Goal: Task Accomplishment & Management: Complete application form

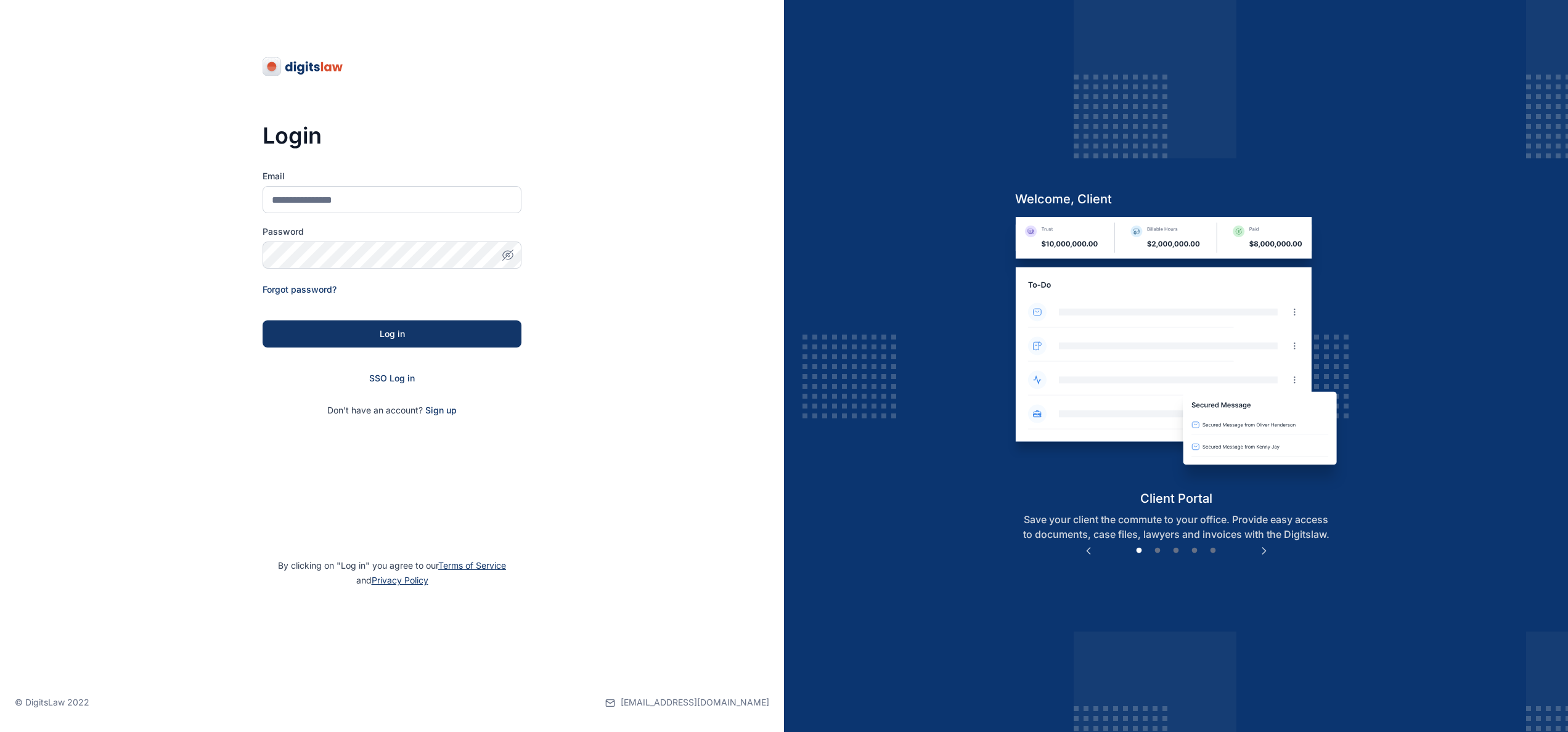
click at [398, 372] on div "SSO Log in" at bounding box center [392, 378] width 259 height 13
click at [396, 374] on span "SSO Log in" at bounding box center [392, 378] width 46 height 11
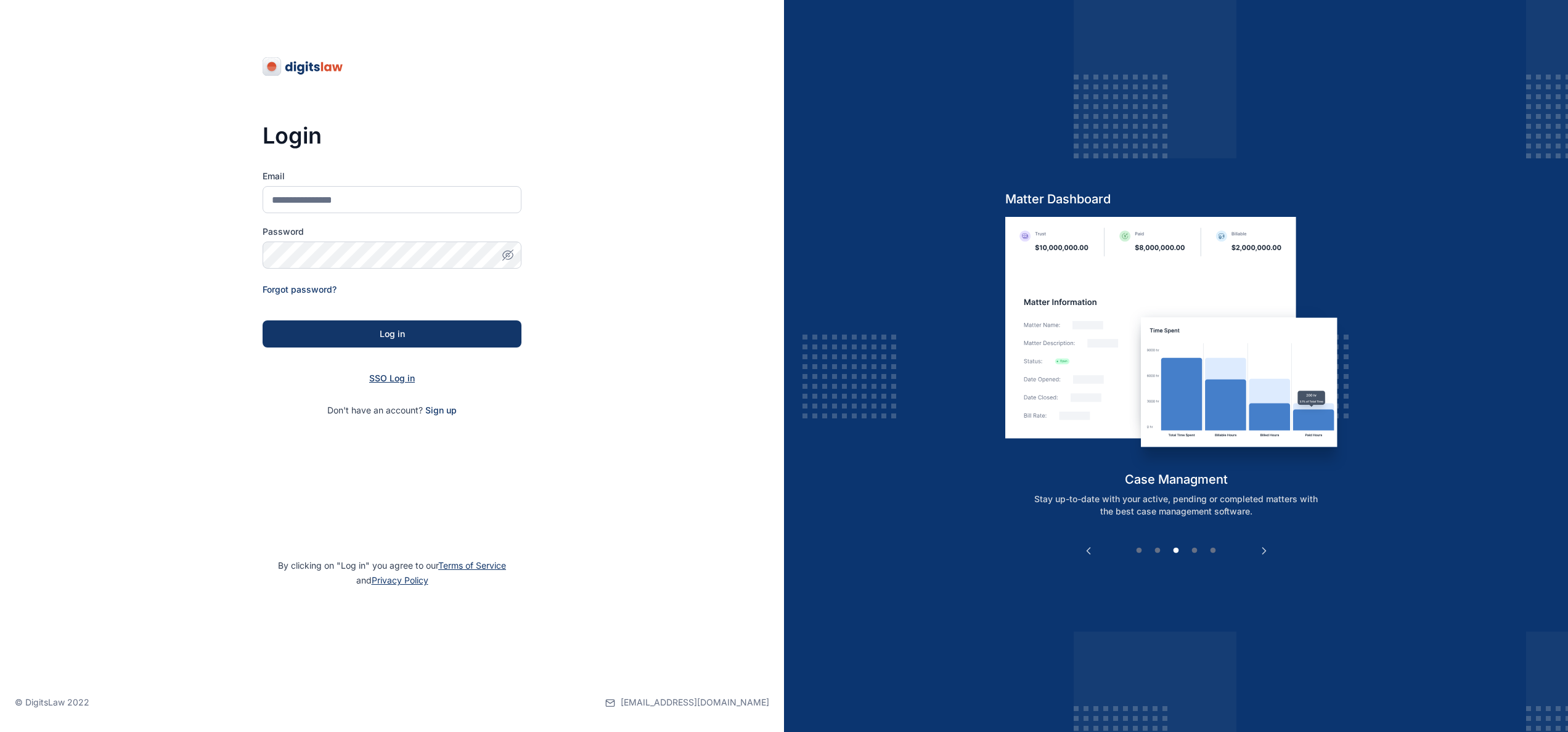
click at [401, 374] on span "SSO Log in" at bounding box center [392, 378] width 46 height 11
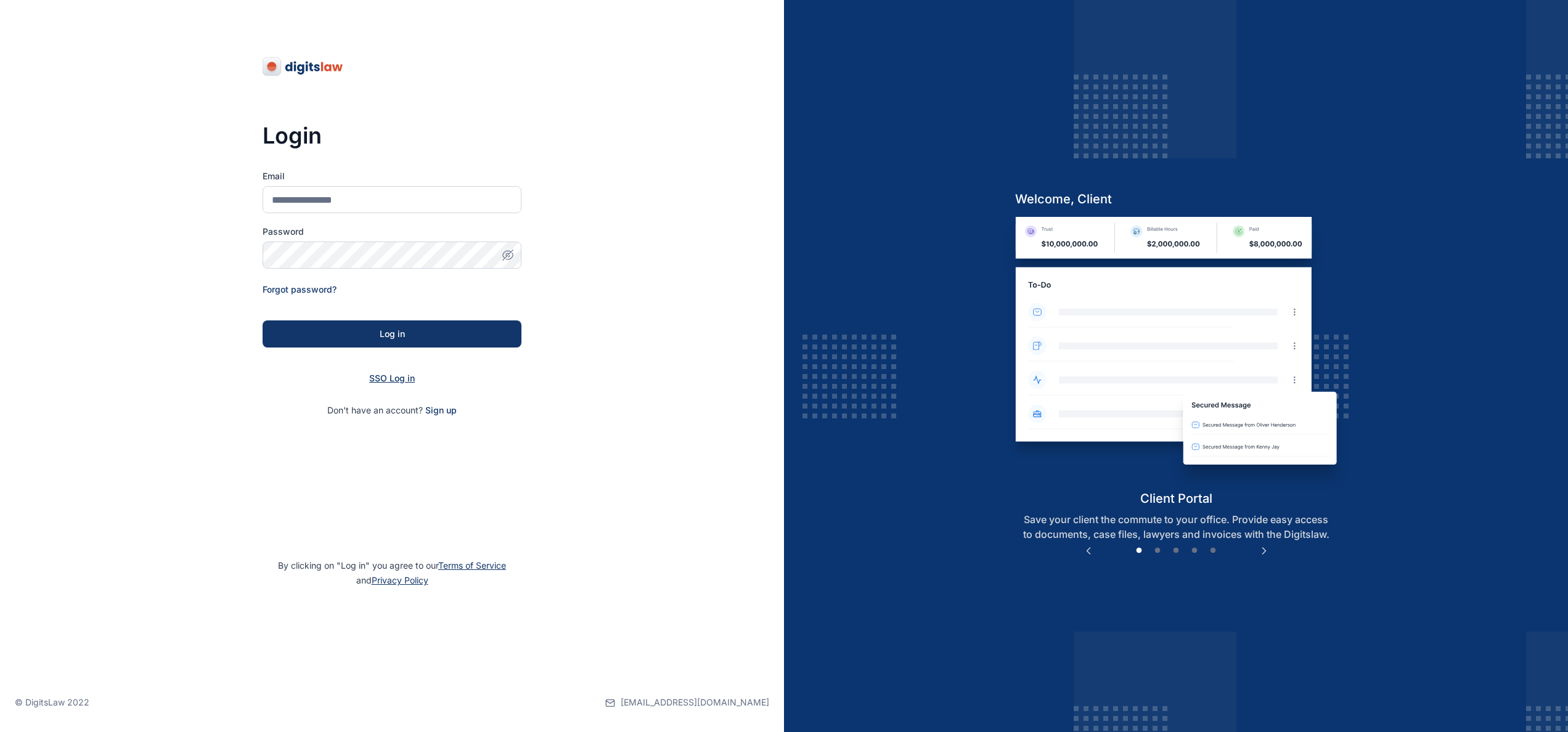
click at [398, 378] on span "SSO Log in" at bounding box center [392, 378] width 46 height 11
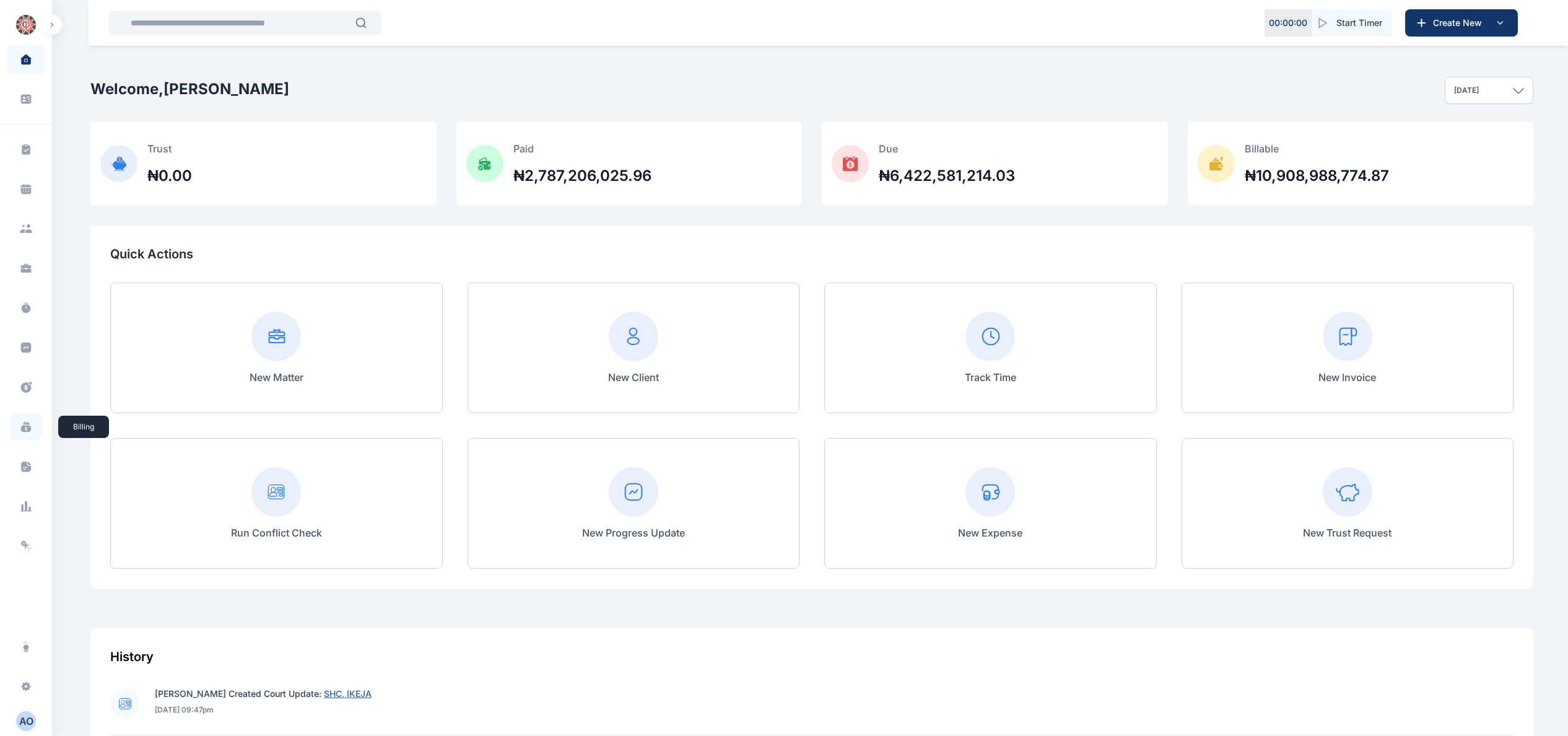
click at [27, 426] on icon at bounding box center [26, 429] width 10 height 7
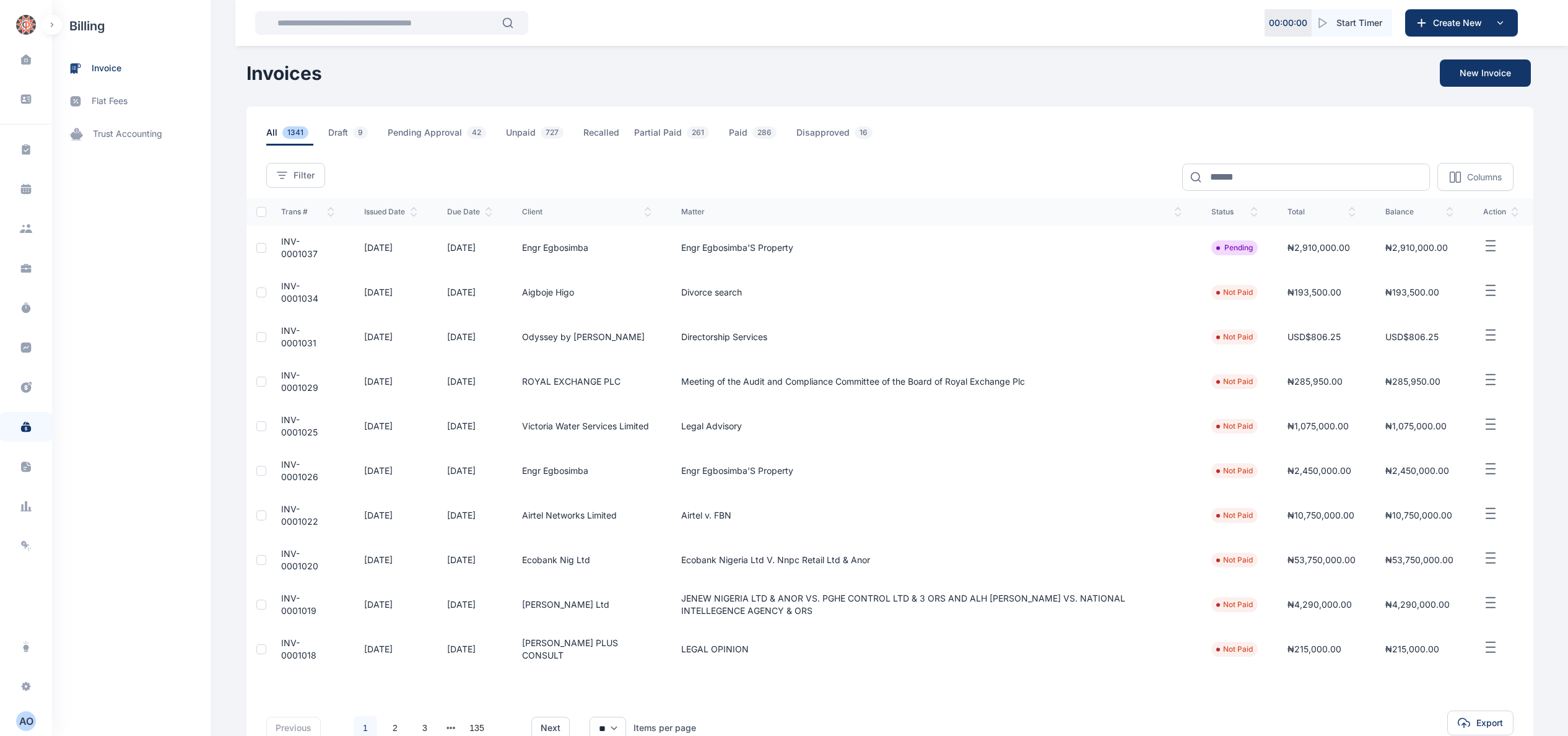
click at [295, 253] on span "INV-0001037" at bounding box center [299, 247] width 37 height 23
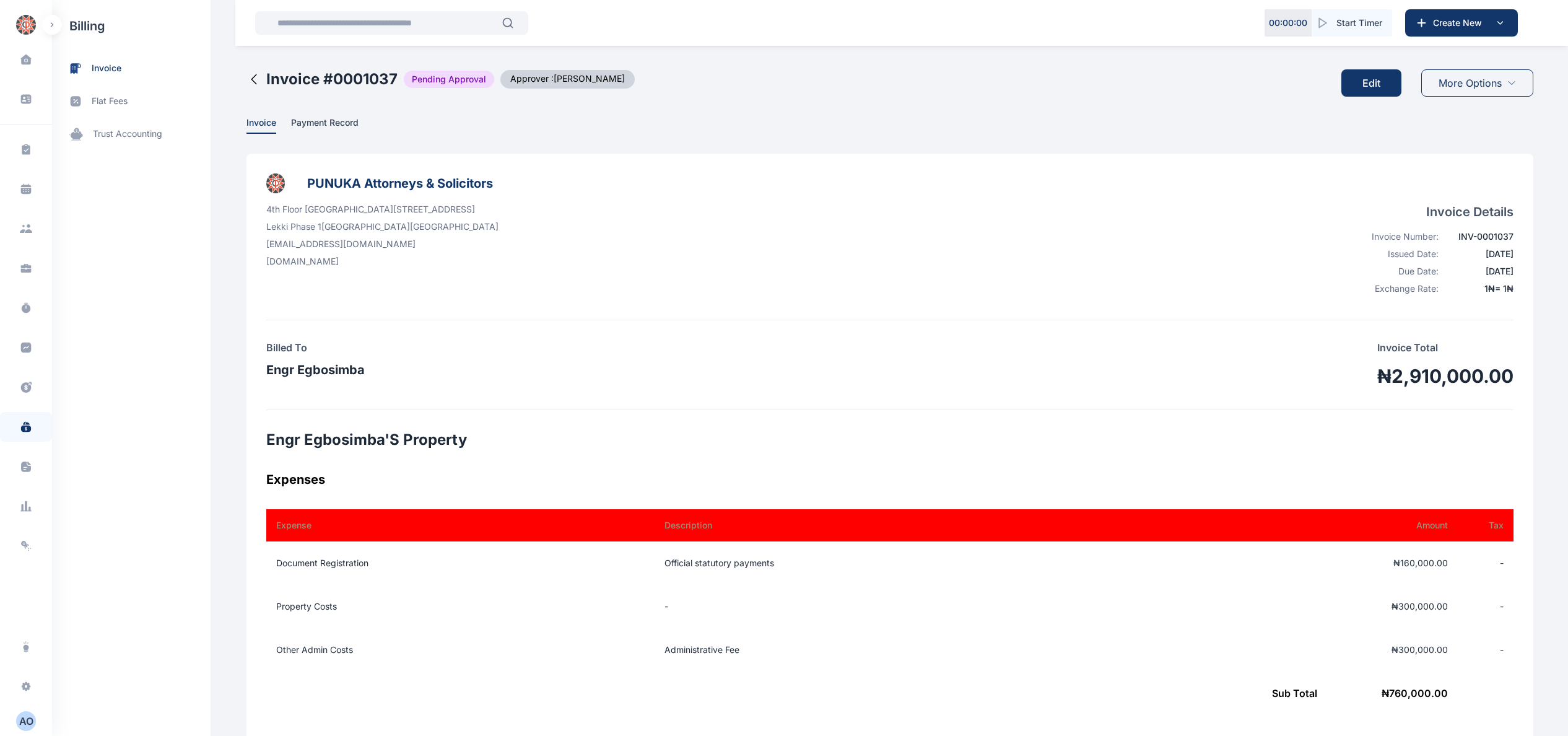
click at [1373, 82] on button "Edit" at bounding box center [1371, 82] width 60 height 27
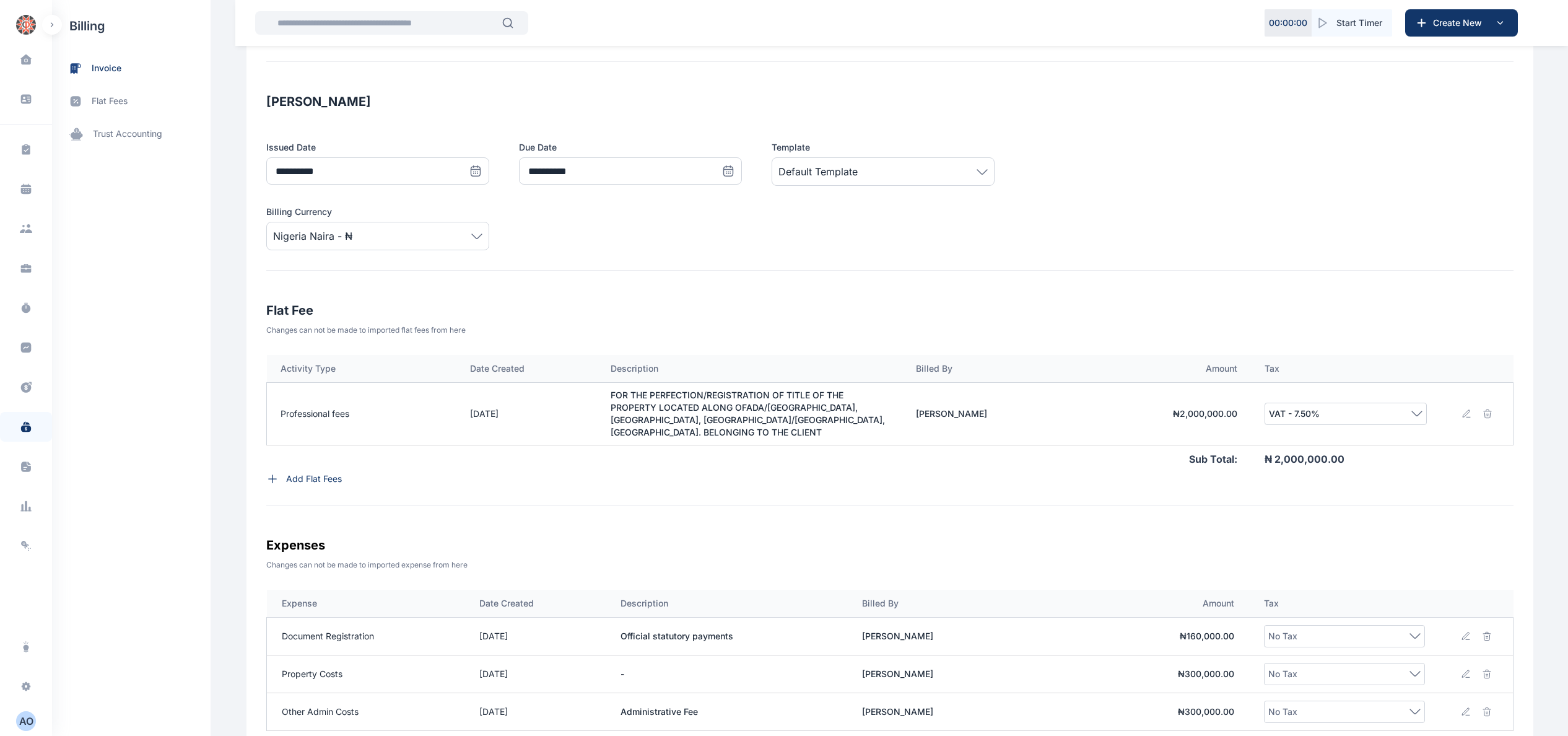
scroll to position [248, 0]
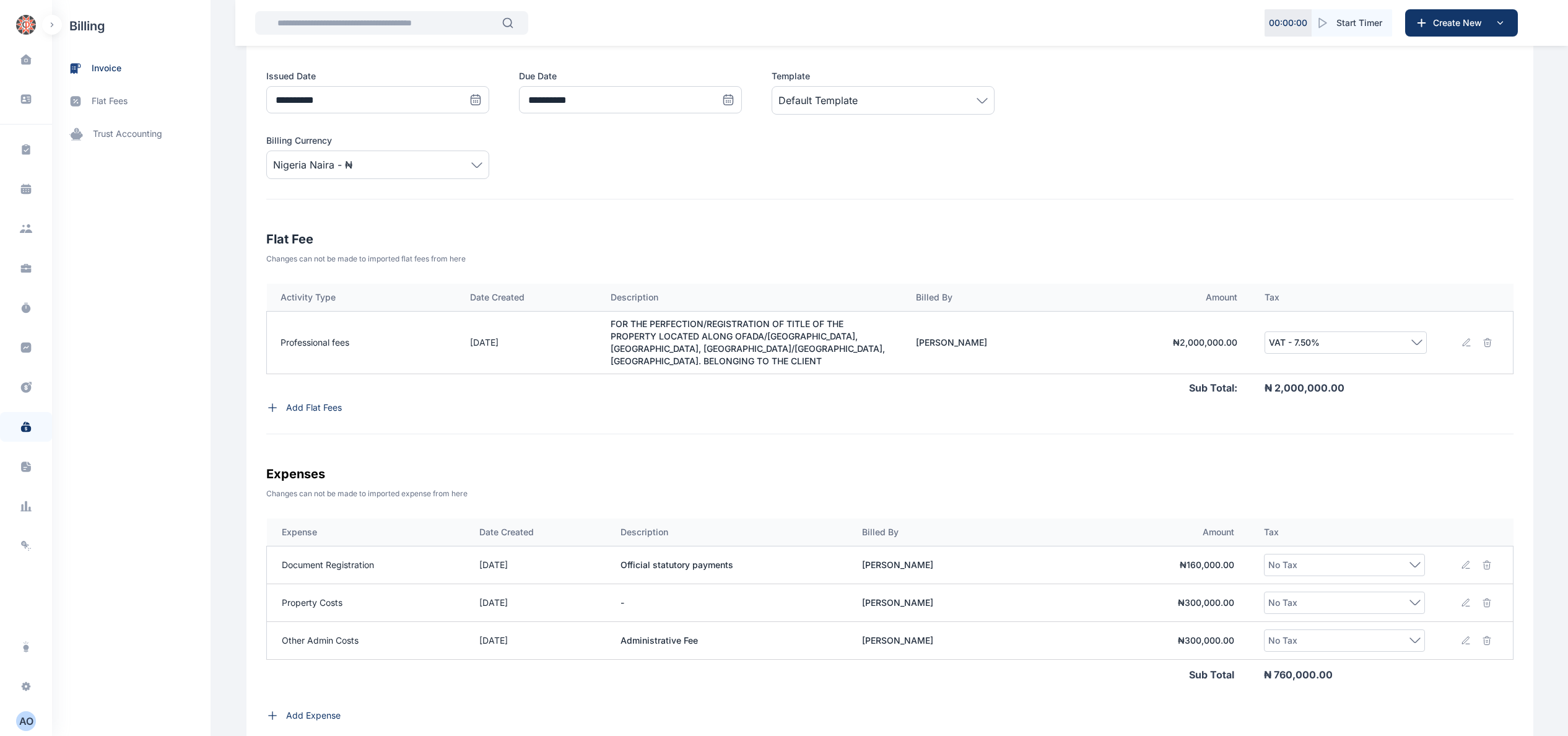
click at [1462, 338] on icon at bounding box center [1466, 342] width 10 height 10
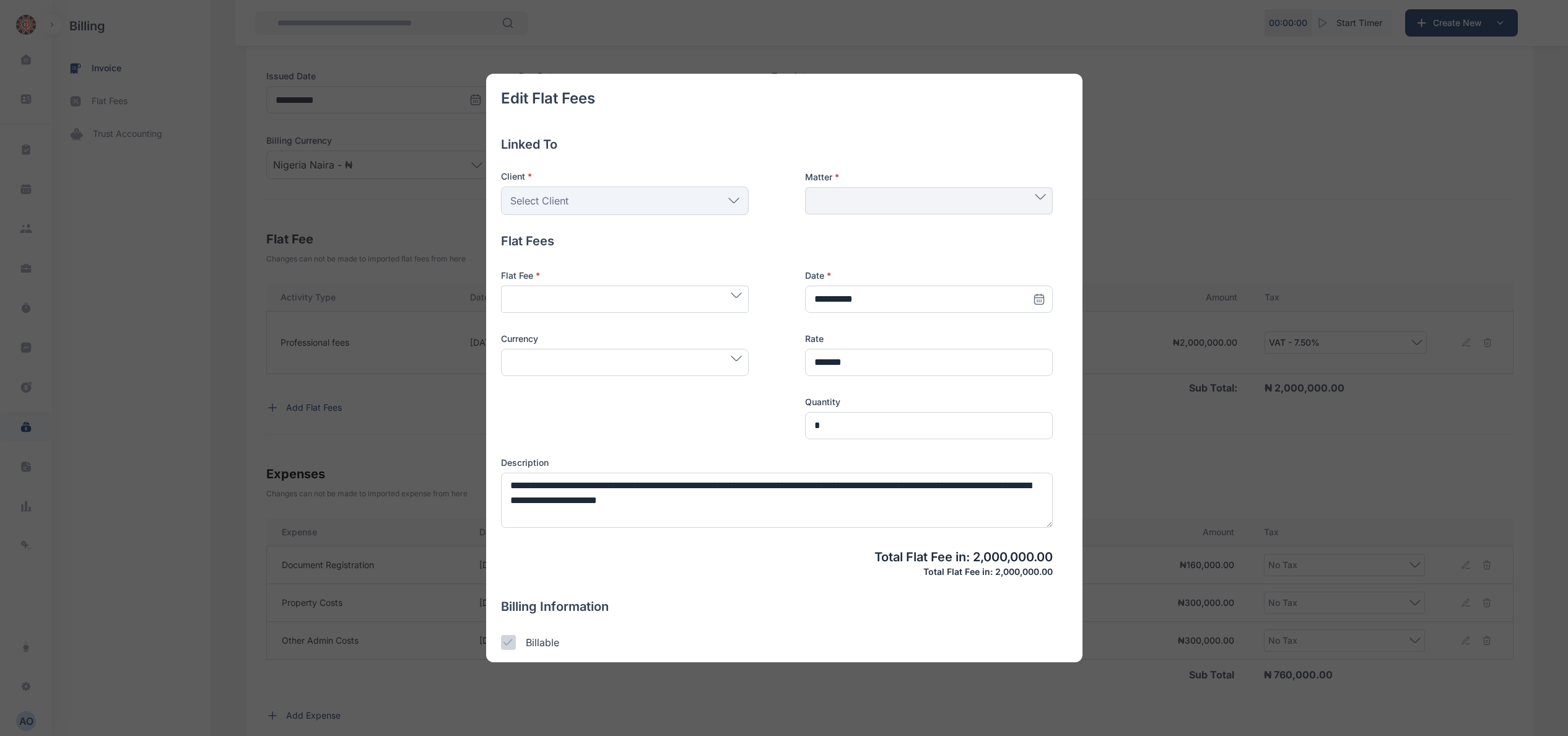
type input "*********"
click at [738, 305] on span "Professional fees" at bounding box center [625, 300] width 234 height 15
click at [1260, 151] on div "Edit Flat Fees Linked To Client * Engr Egbosimba Individual Rear Admiral A. Oko…" at bounding box center [784, 368] width 1568 height 736
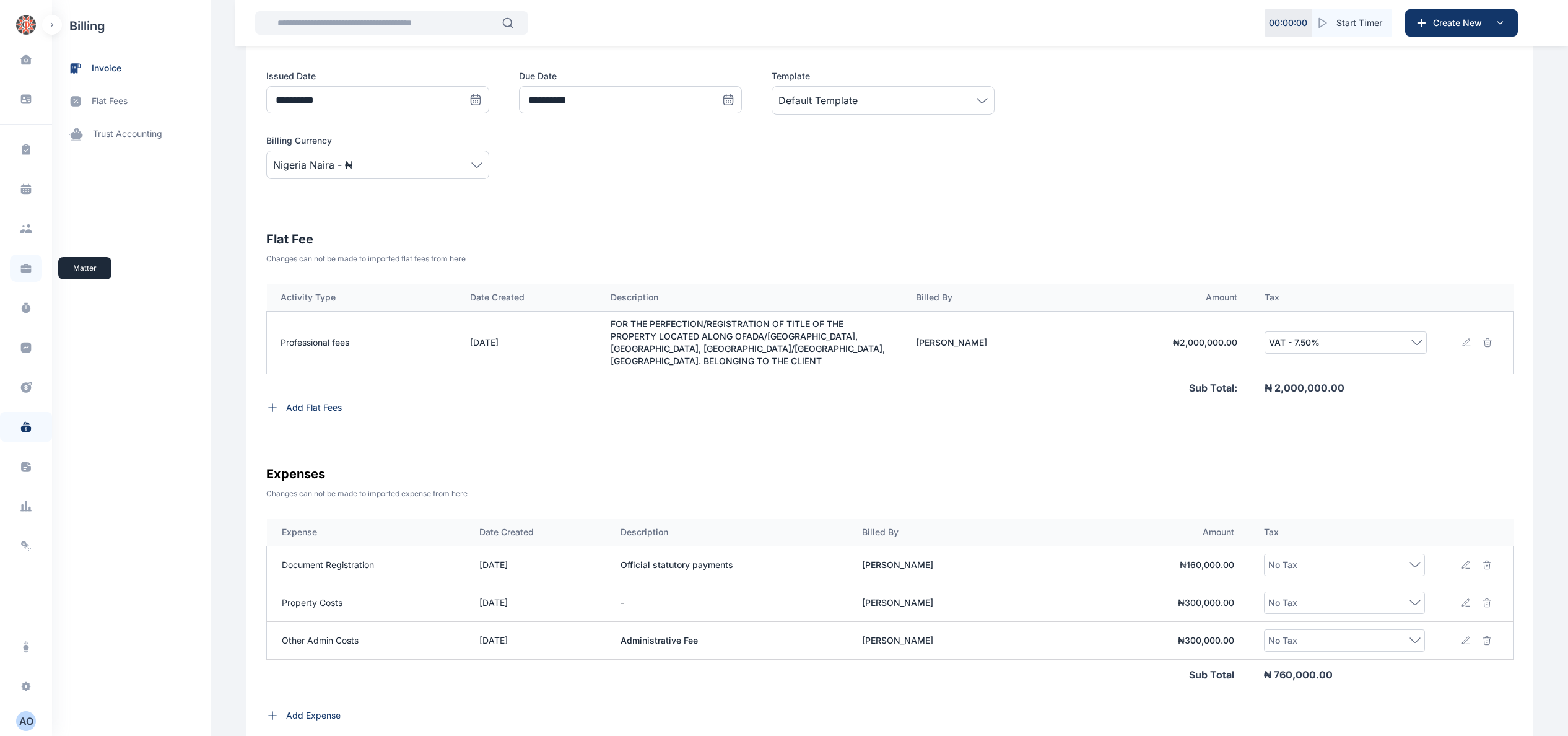
click at [28, 271] on icon at bounding box center [27, 270] width 11 height 5
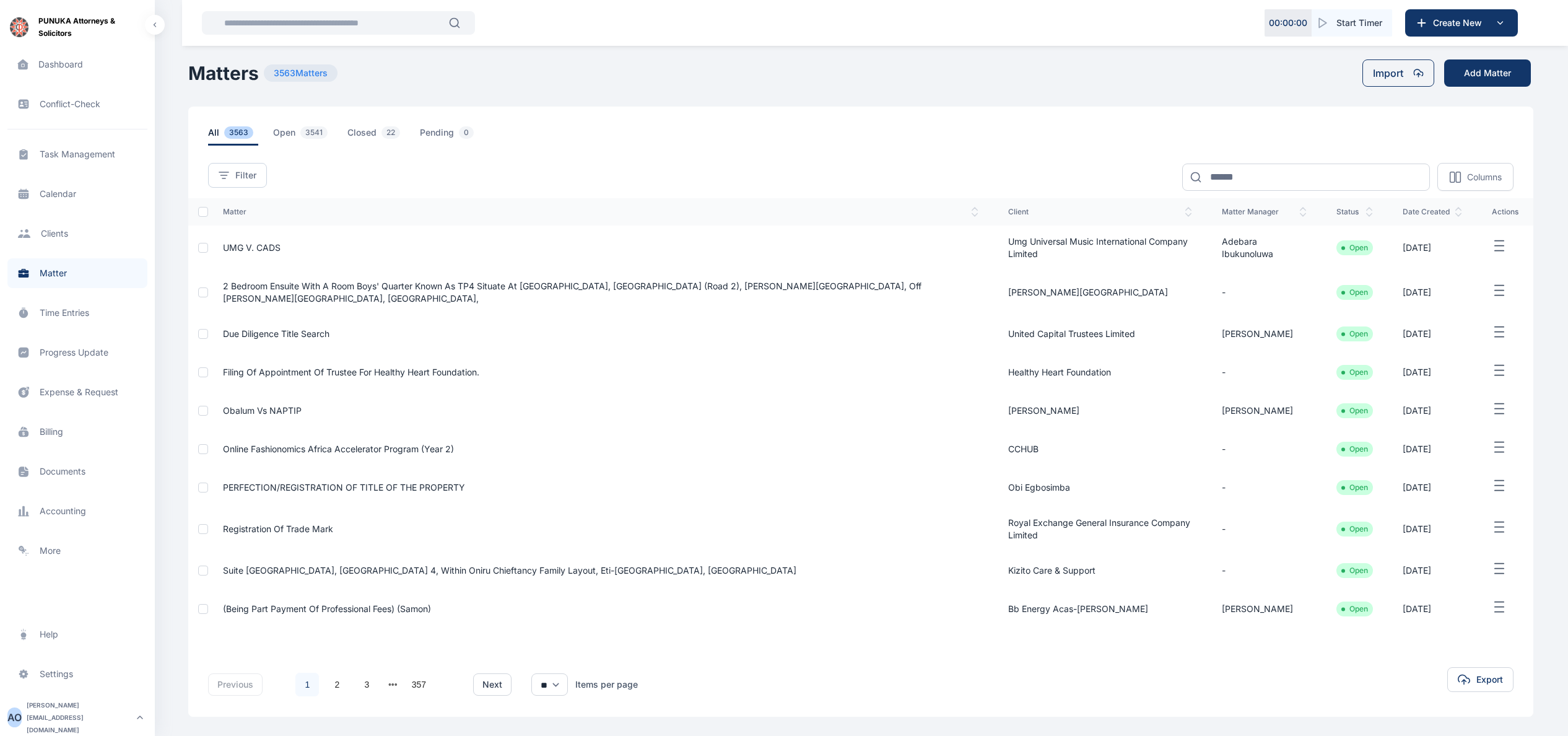
click at [46, 428] on span "Billing billing billing" at bounding box center [77, 431] width 140 height 30
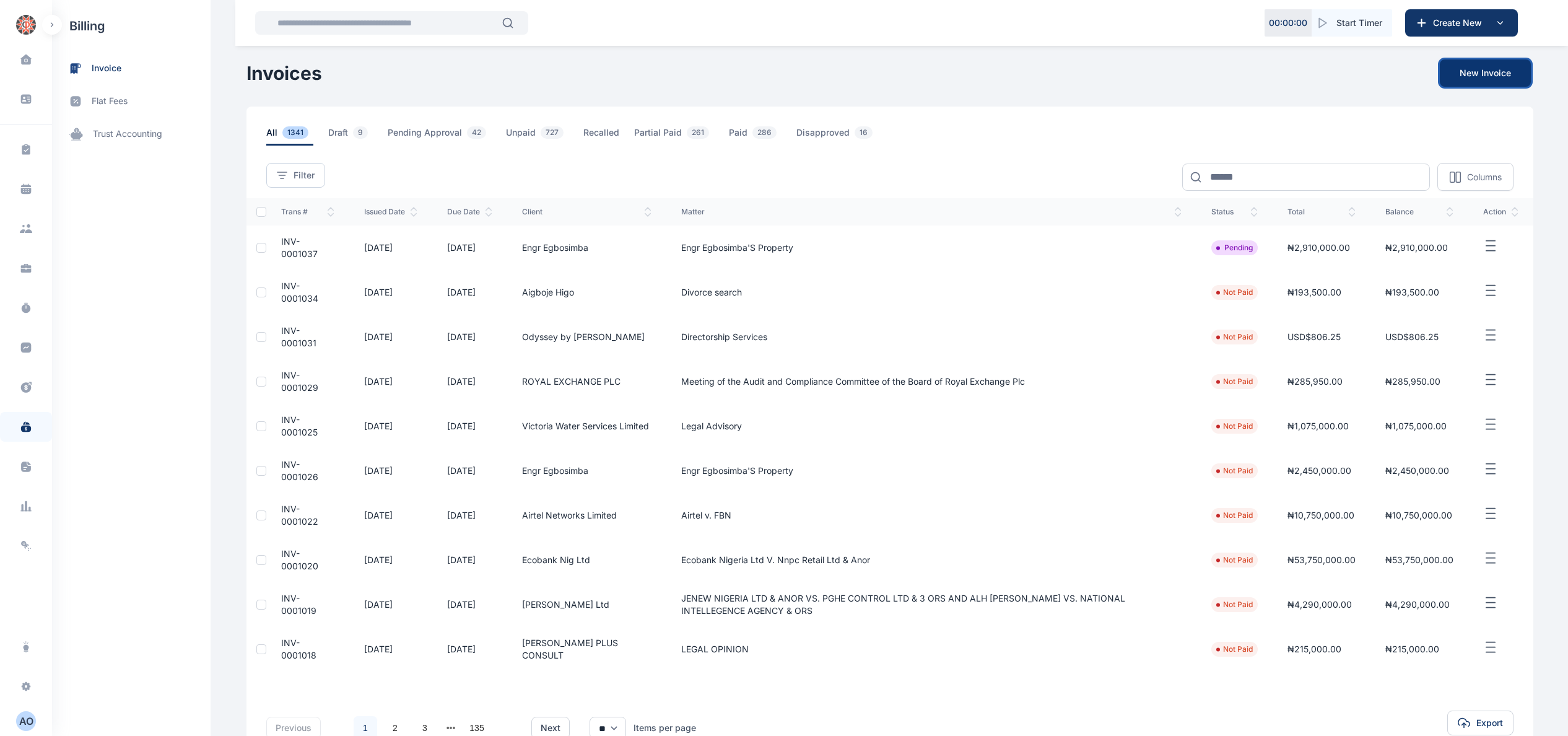
click at [1486, 70] on button "New Invoice" at bounding box center [1485, 72] width 91 height 27
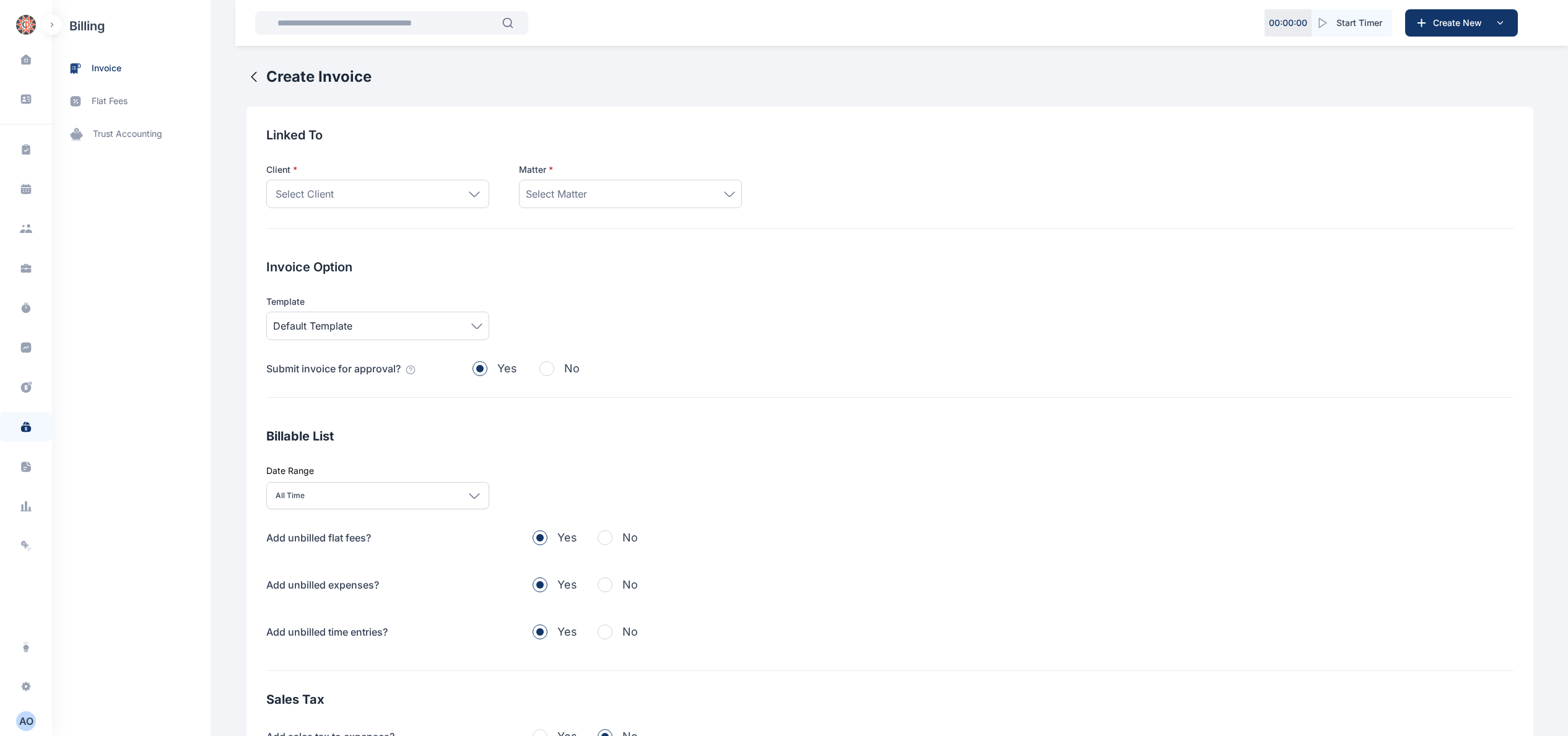
click at [469, 194] on icon at bounding box center [474, 194] width 11 height 5
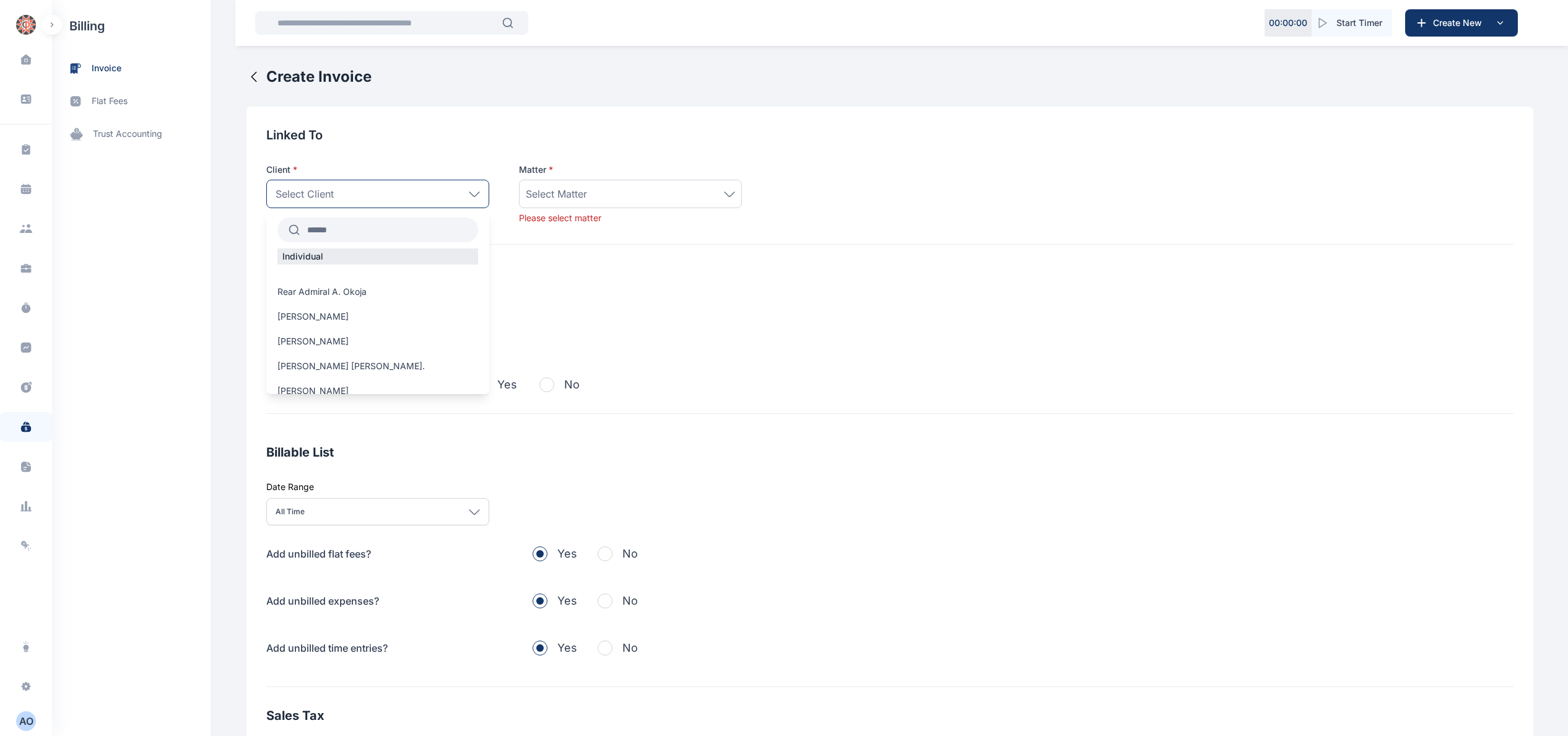
click at [405, 227] on input "text" at bounding box center [389, 230] width 178 height 23
type input "****"
click at [363, 281] on span "[PERSON_NAME] Juwah" at bounding box center [327, 279] width 100 height 13
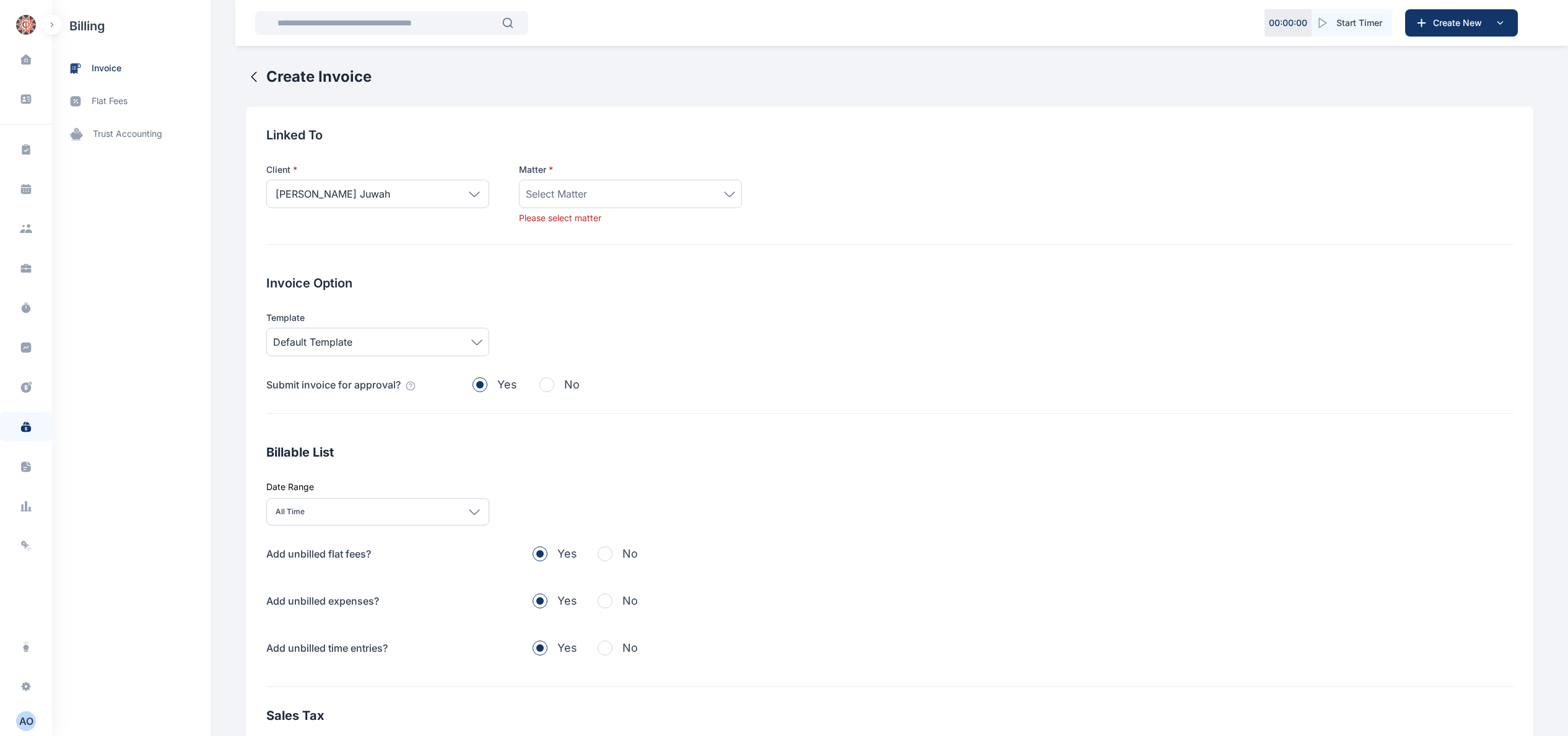
click at [422, 191] on div "[PERSON_NAME] Juwah" at bounding box center [378, 193] width 223 height 29
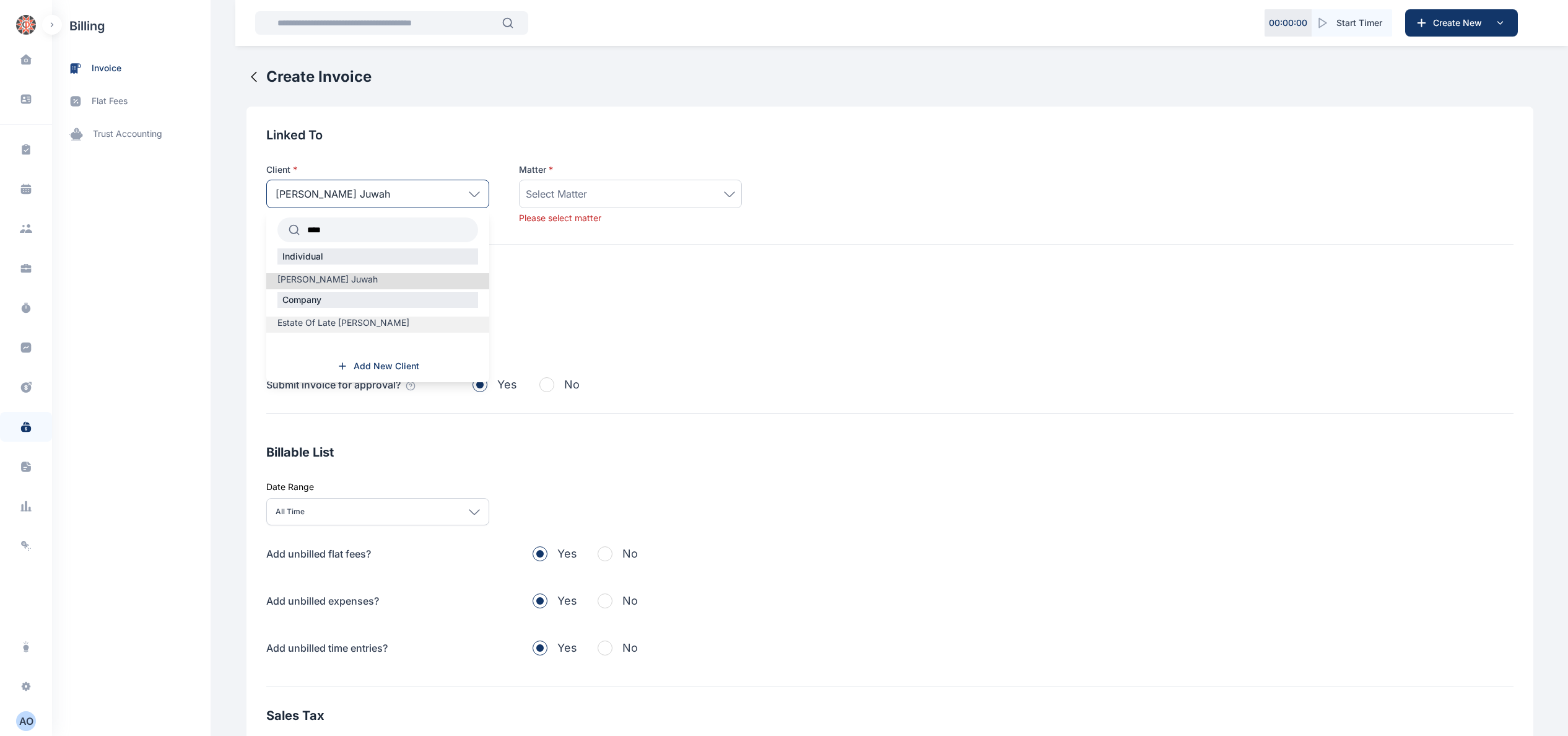
click at [385, 322] on span "Estate Of Late [PERSON_NAME]" at bounding box center [343, 322] width 132 height 13
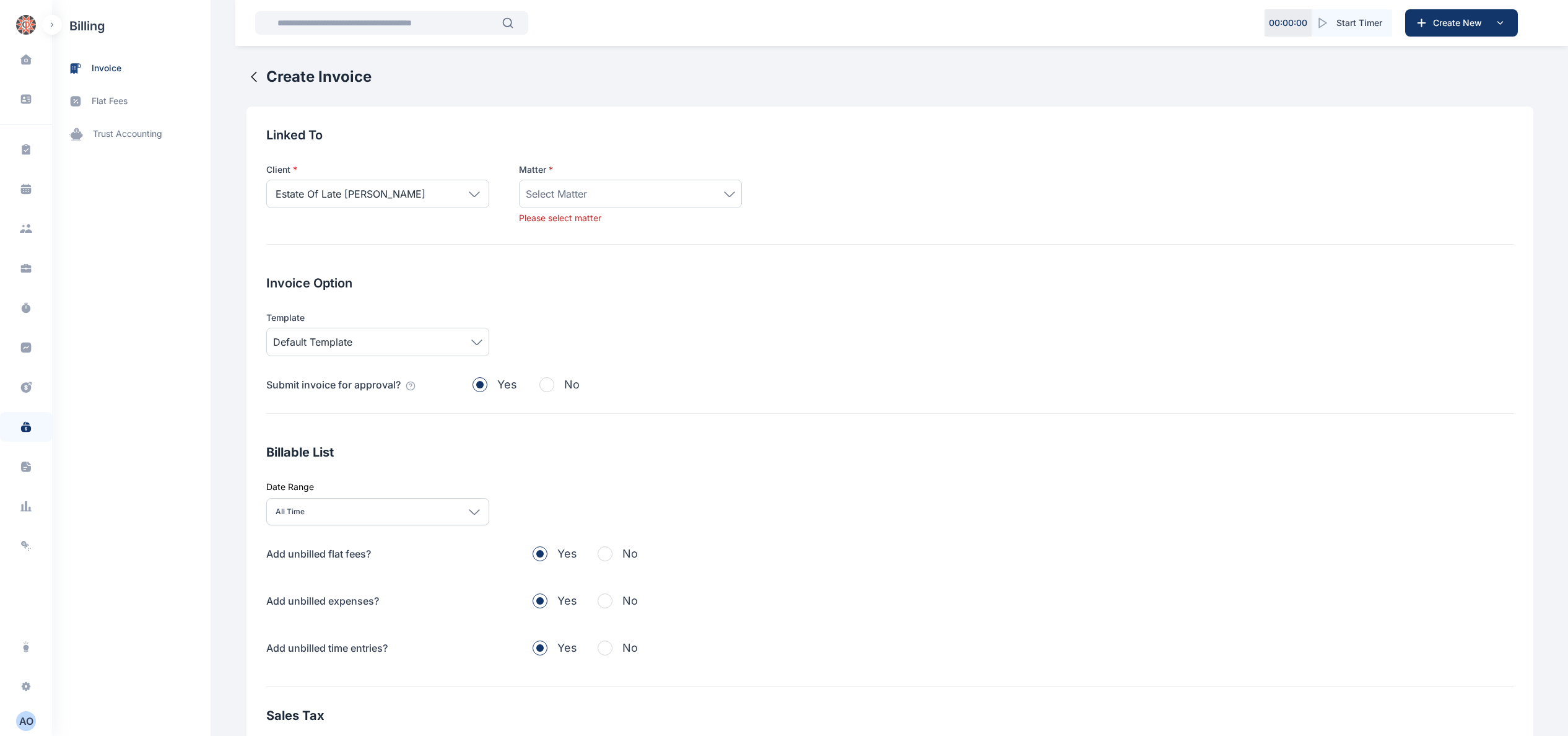
click at [724, 192] on icon at bounding box center [729, 194] width 11 height 5
click at [425, 194] on div "Estate Of Late [PERSON_NAME]" at bounding box center [378, 193] width 223 height 29
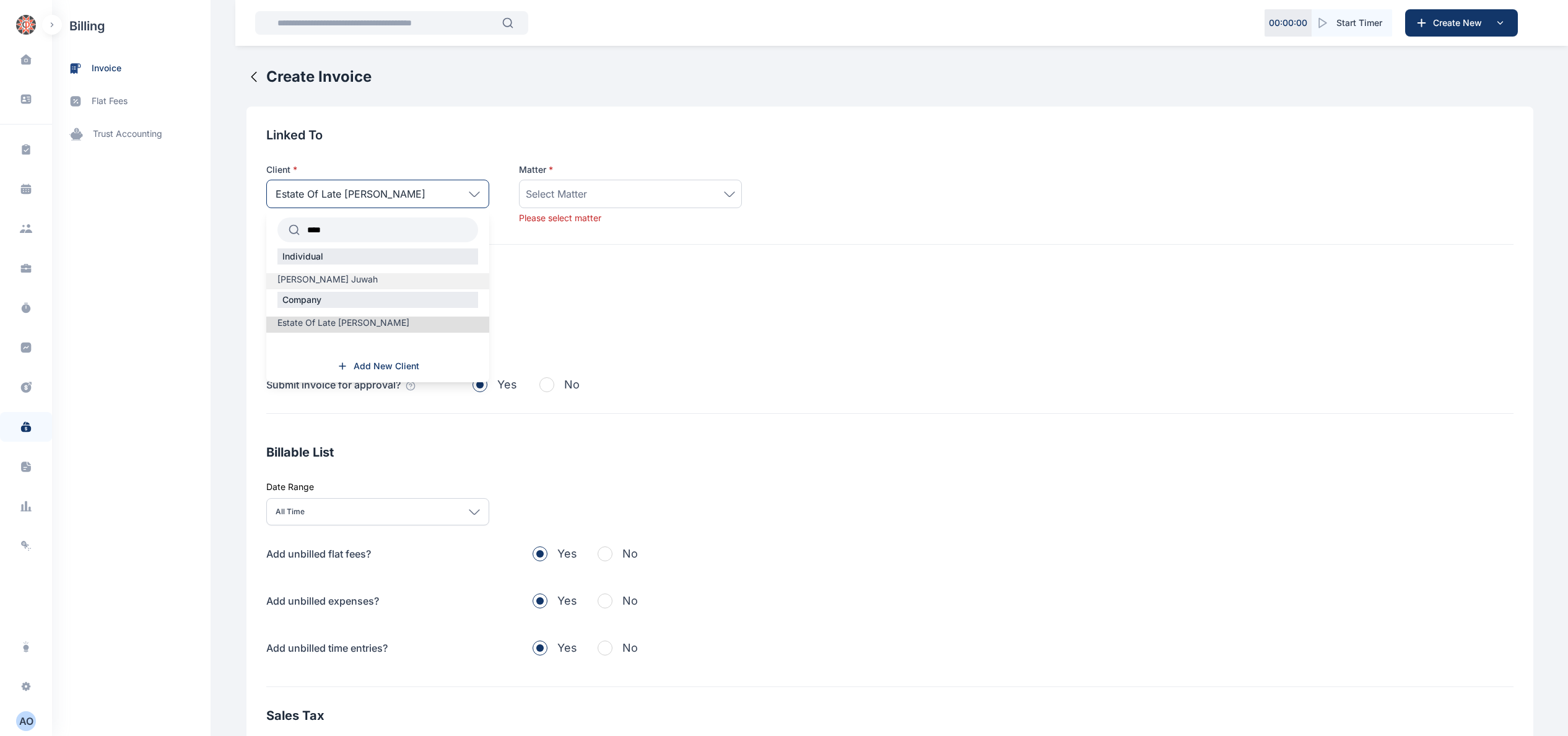
click at [372, 281] on span "[PERSON_NAME] Juwah" at bounding box center [327, 279] width 100 height 13
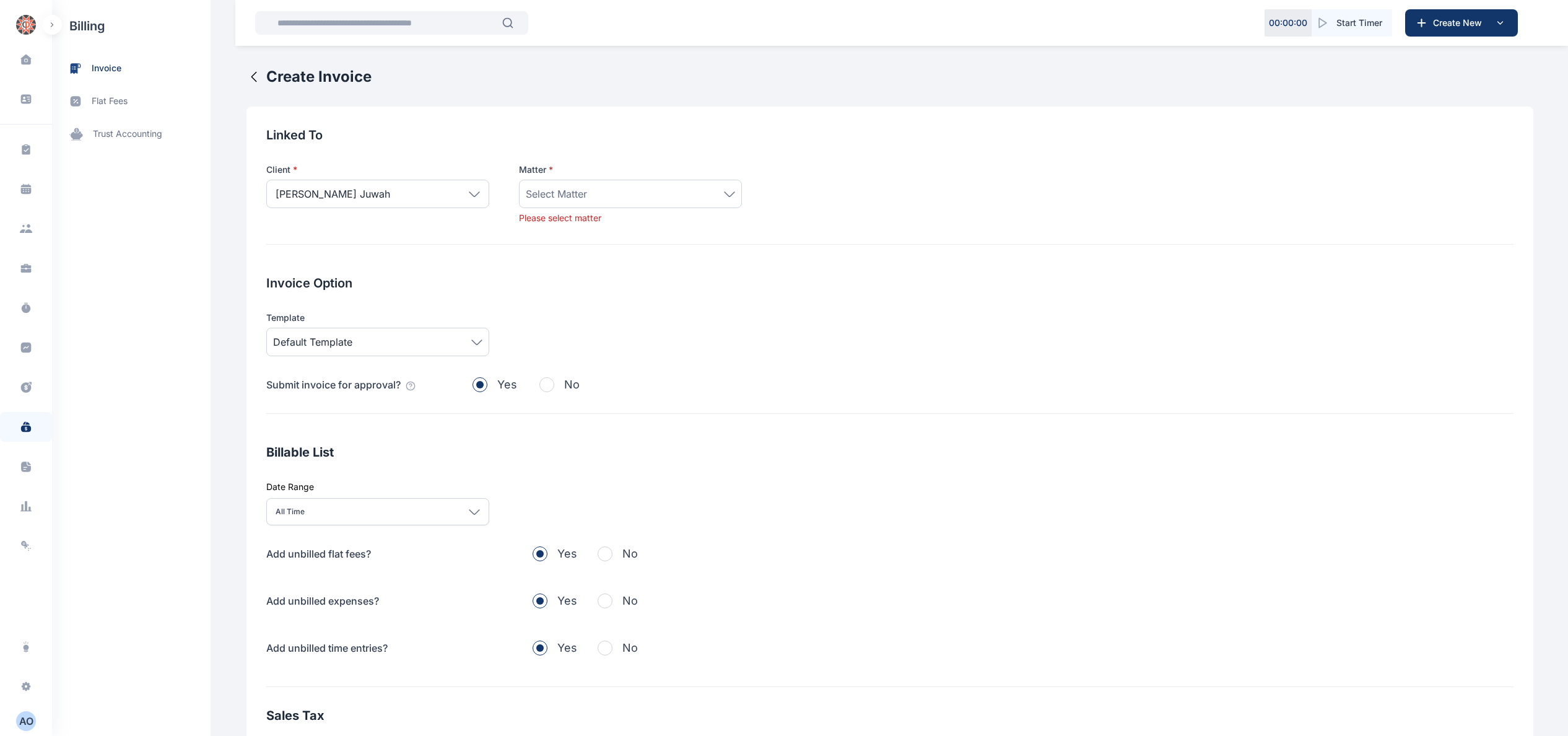
click at [467, 201] on div "[PERSON_NAME] Juwah" at bounding box center [378, 193] width 223 height 29
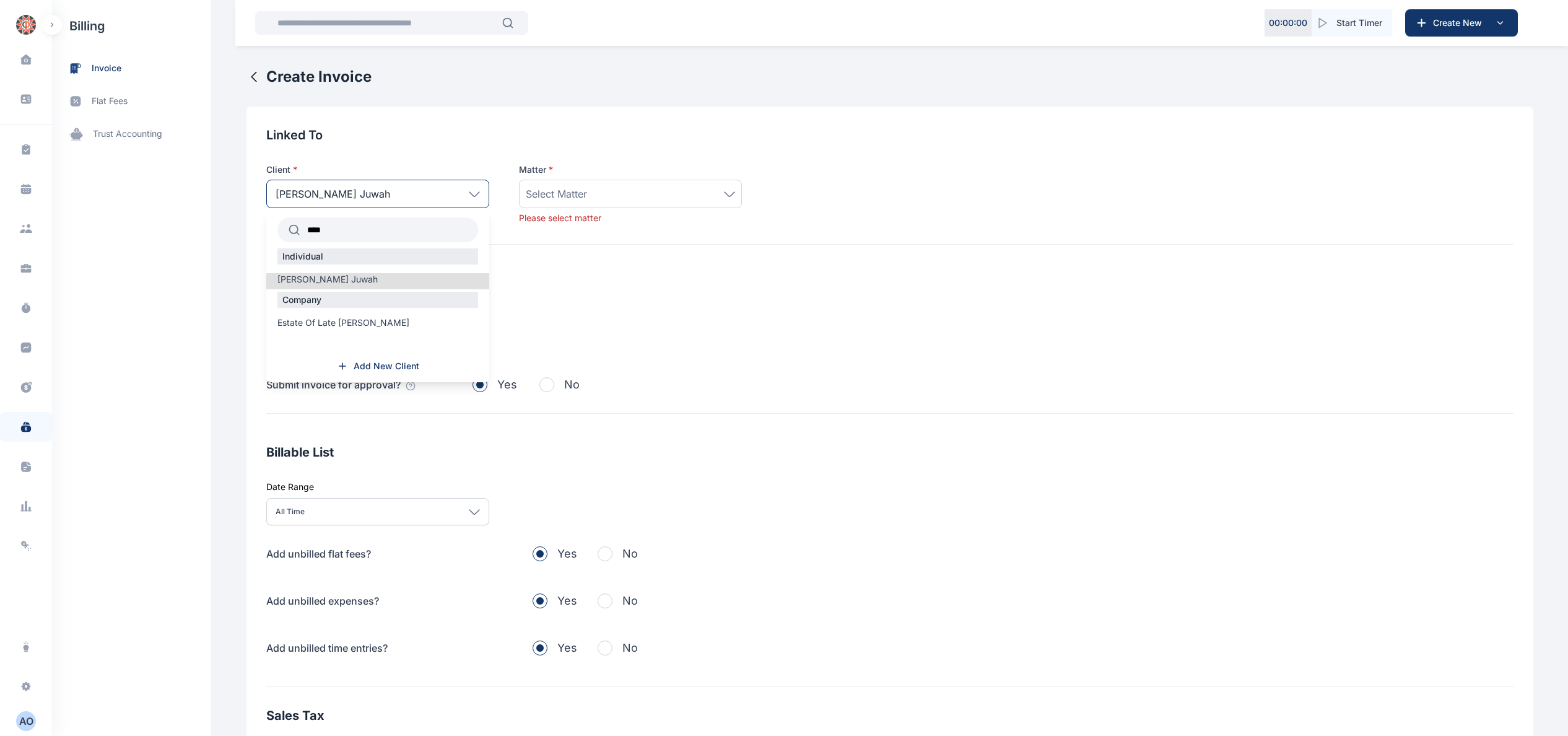
click at [430, 188] on div "[PERSON_NAME] Juwah" at bounding box center [378, 193] width 223 height 29
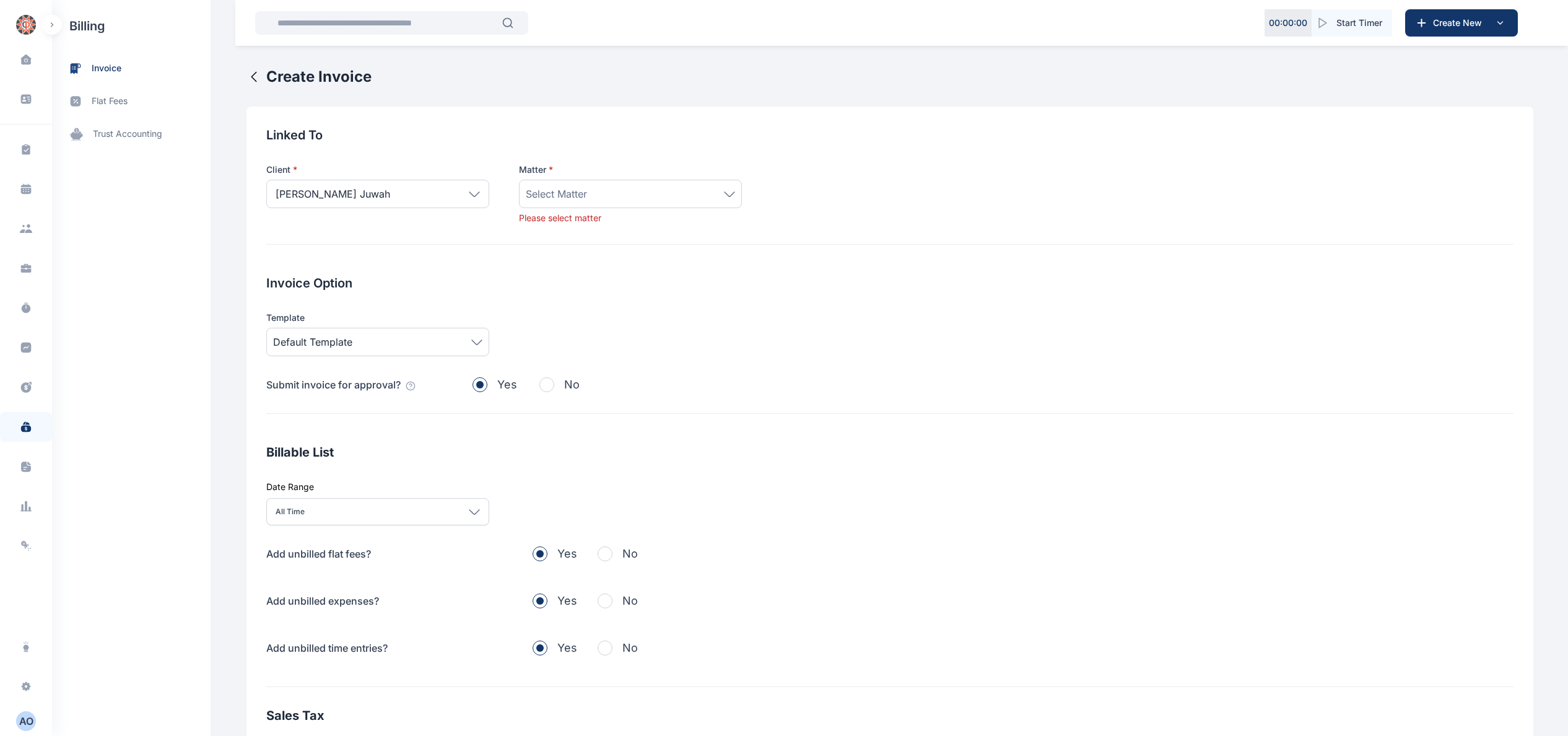
click at [724, 192] on icon at bounding box center [729, 194] width 11 height 5
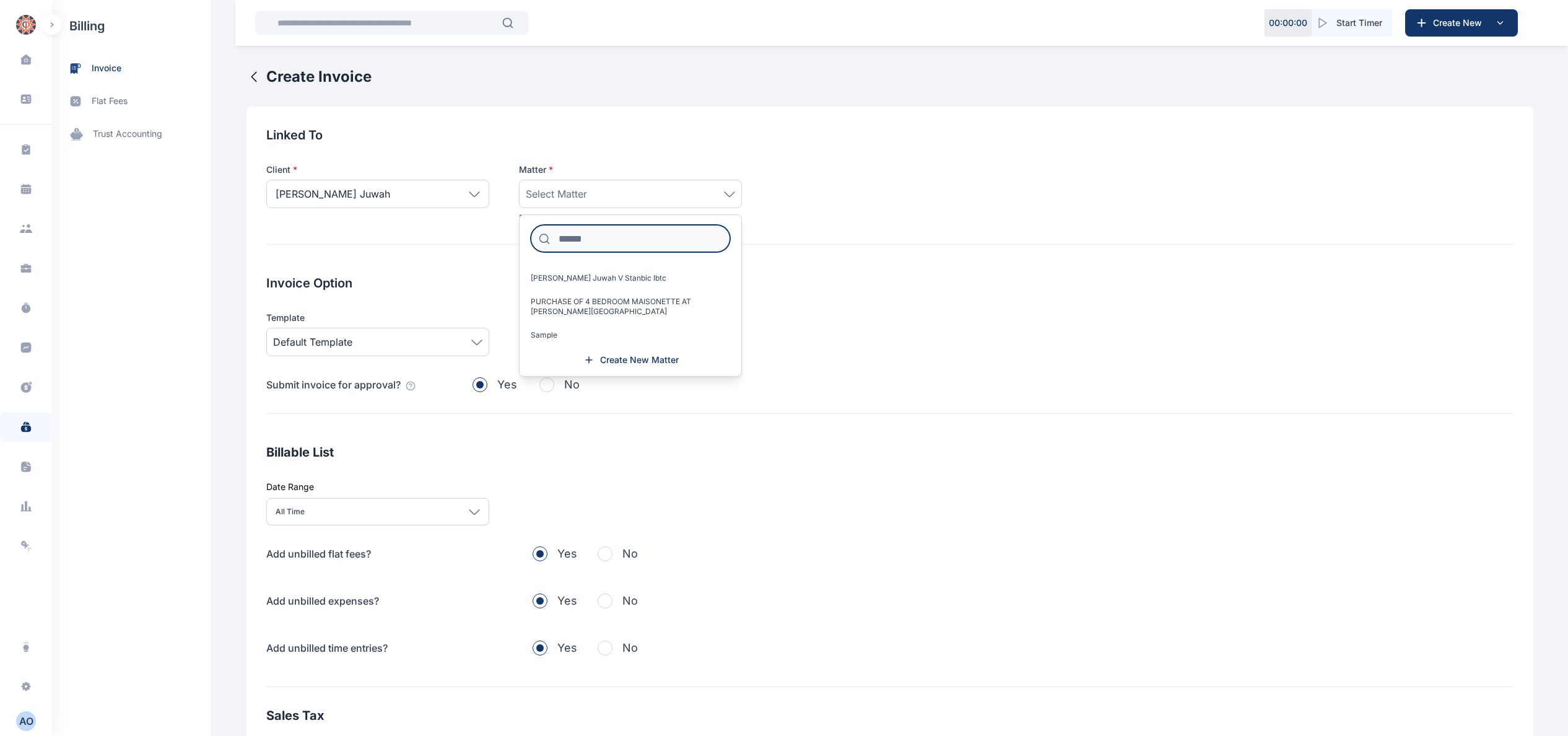
click at [647, 239] on input at bounding box center [630, 238] width 199 height 27
type input "****"
click at [1050, 303] on div "Invoice Option Template Default Template Submit invoice for approval? Yes No" at bounding box center [890, 344] width 1247 height 140
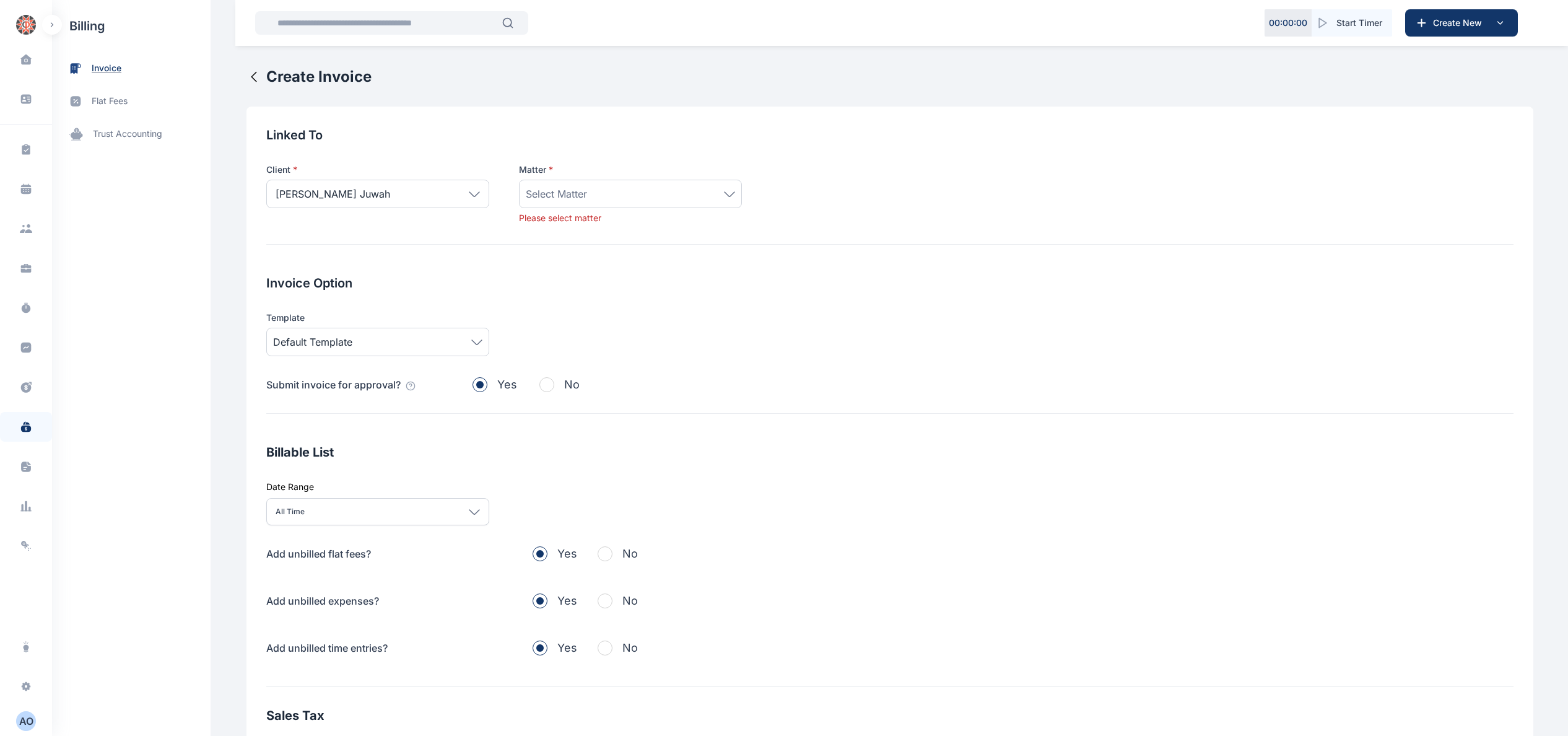
click at [110, 70] on span "invoice" at bounding box center [106, 68] width 30 height 13
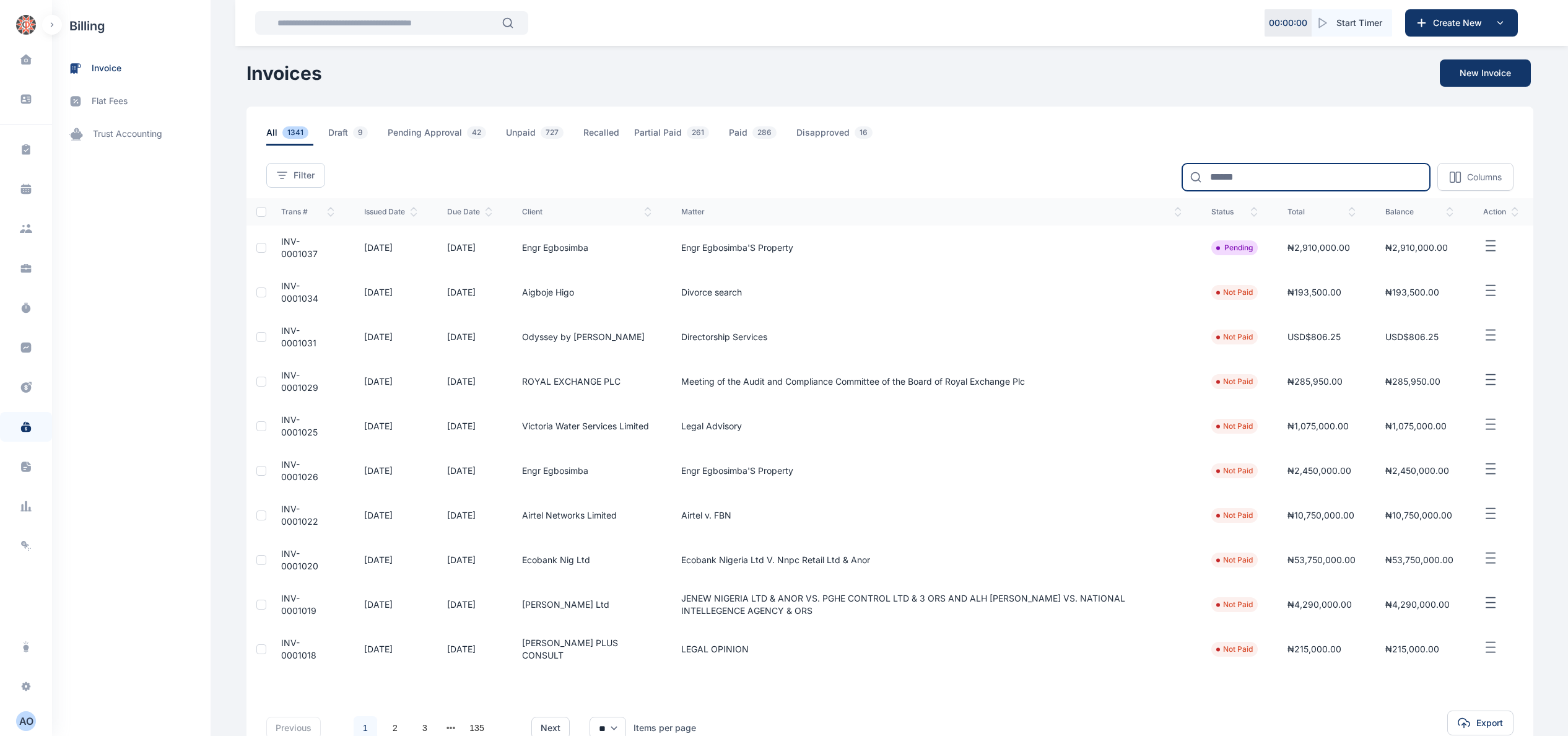
click at [1299, 164] on input at bounding box center [1305, 177] width 248 height 27
type input "****"
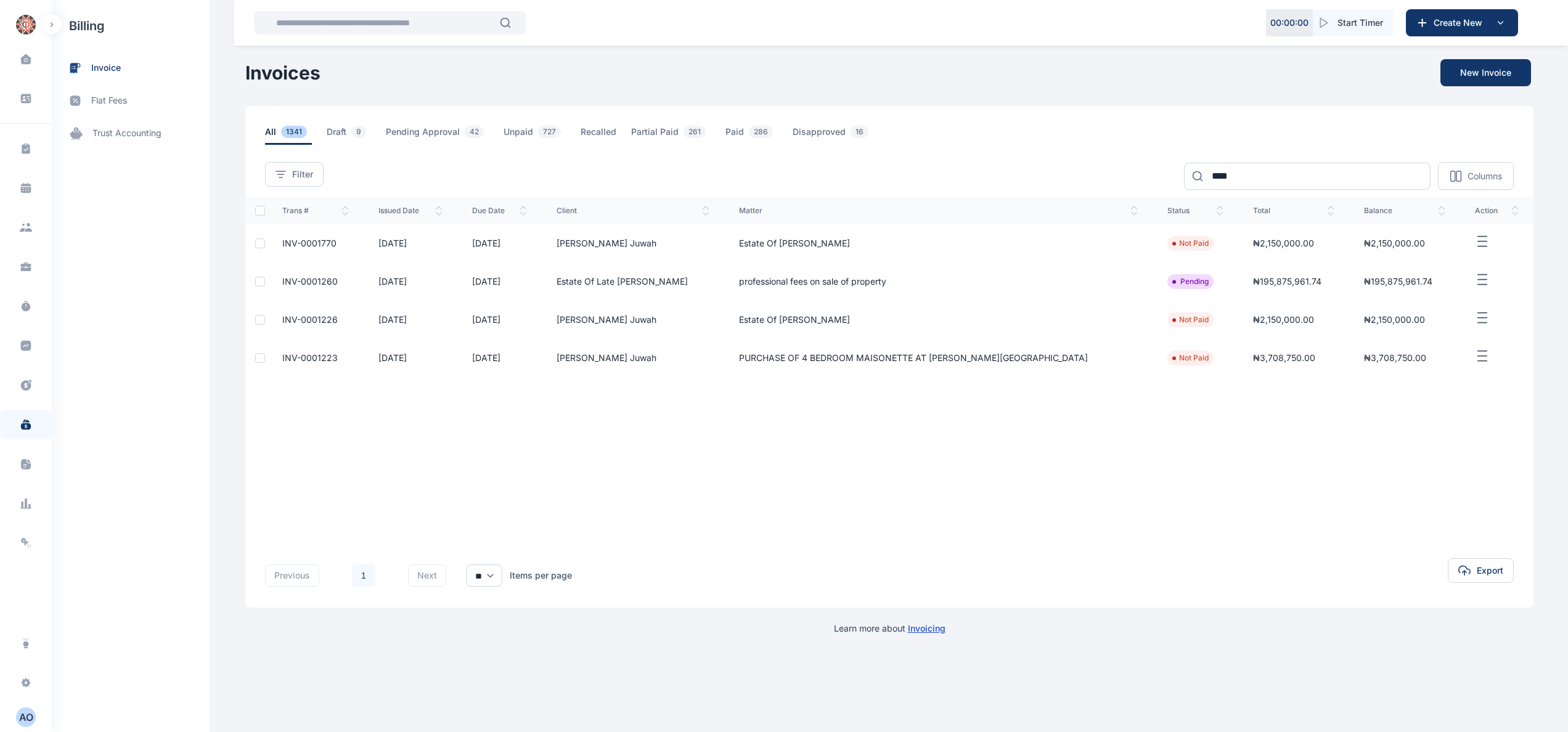
click at [331, 240] on span "INV-0001770" at bounding box center [310, 243] width 54 height 11
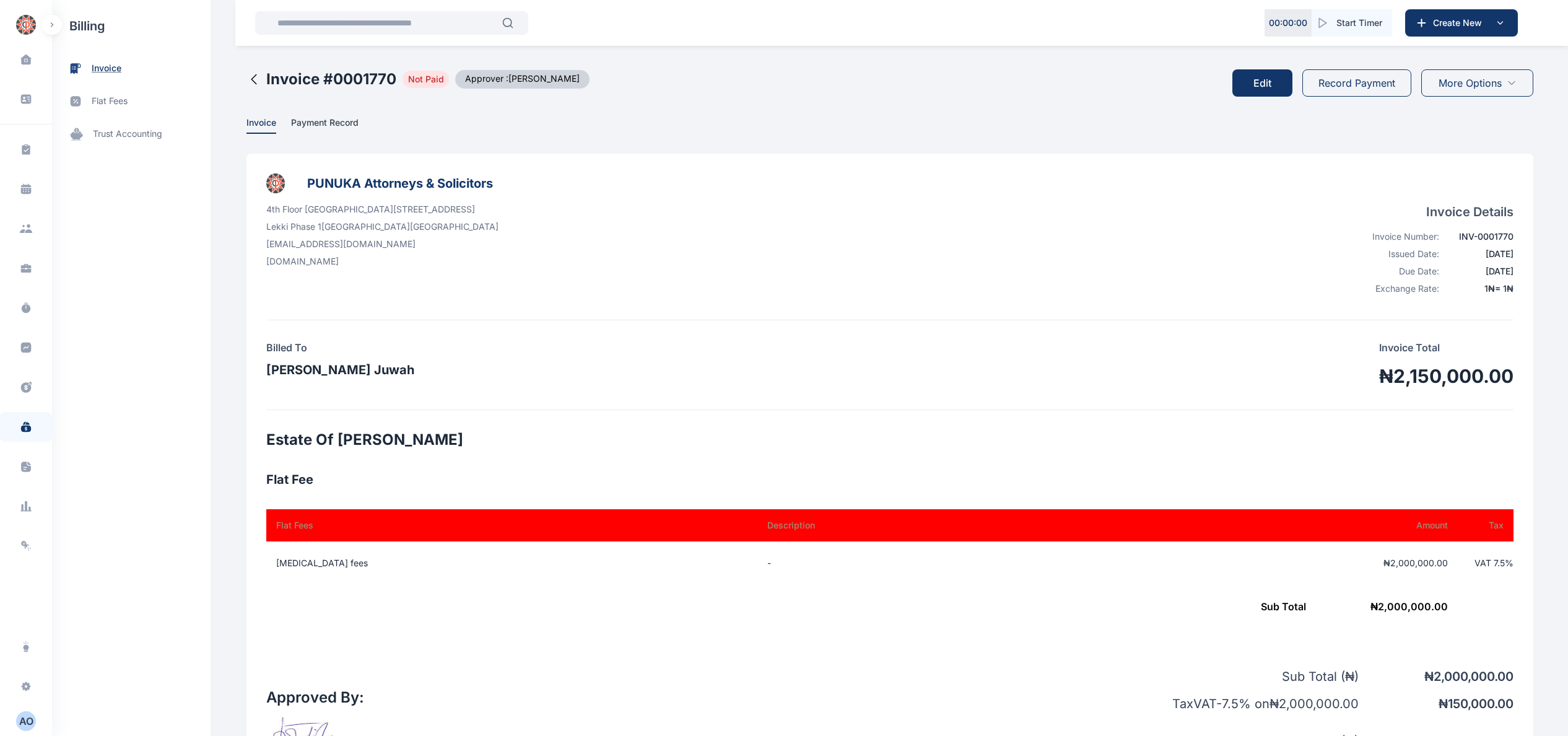
click at [132, 62] on span "invoice" at bounding box center [131, 68] width 158 height 33
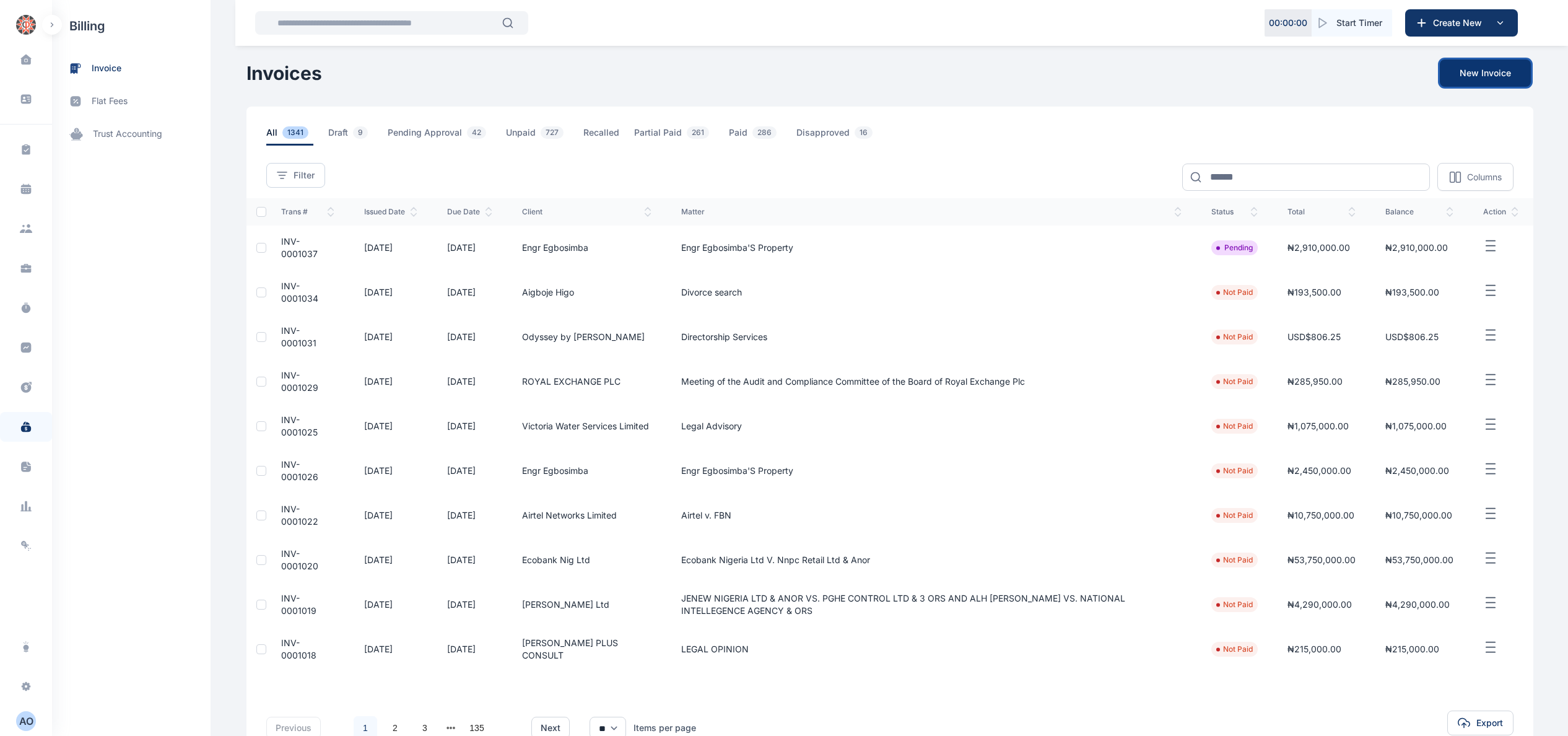
click at [1498, 70] on button "New Invoice" at bounding box center [1485, 72] width 91 height 27
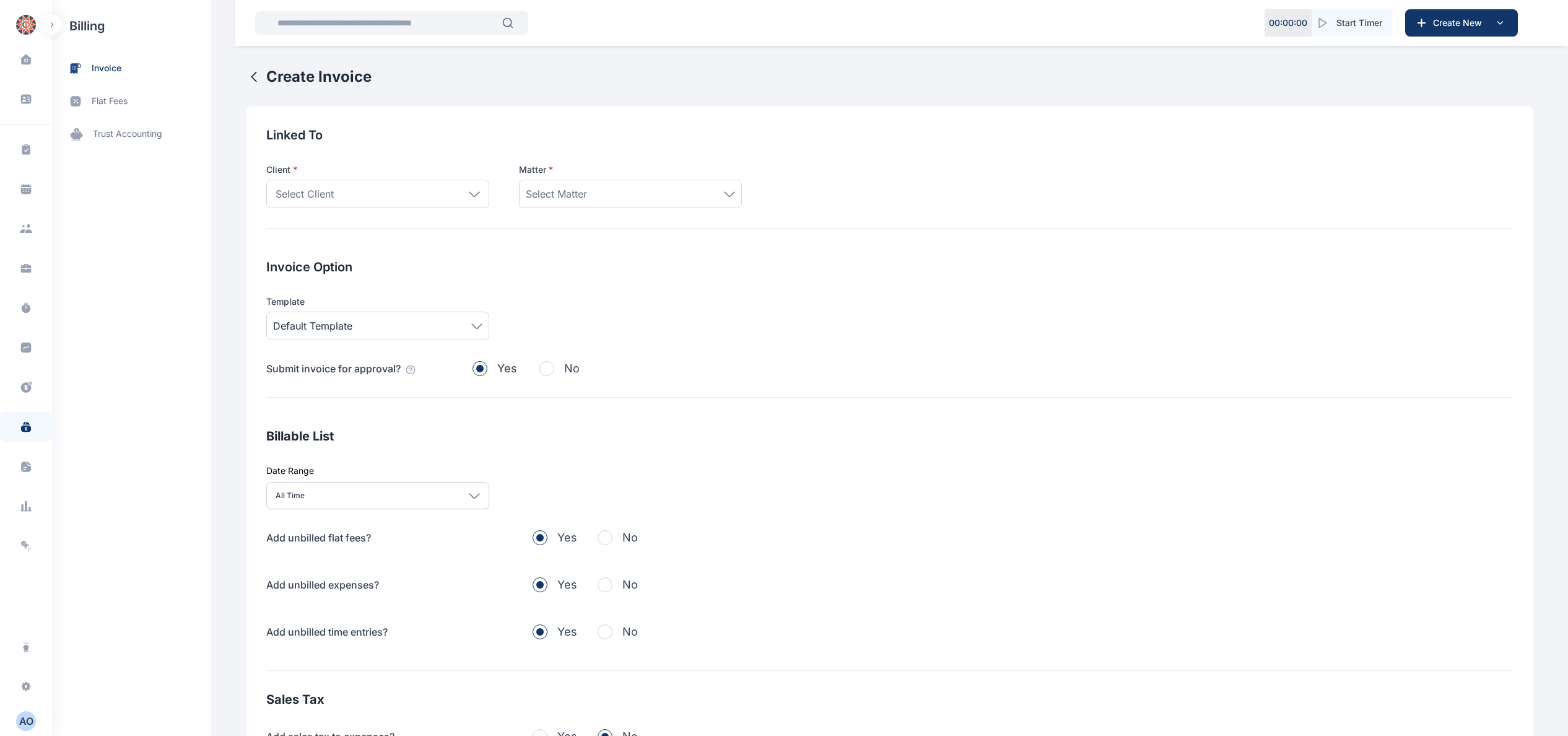
click at [469, 193] on icon at bounding box center [474, 194] width 11 height 5
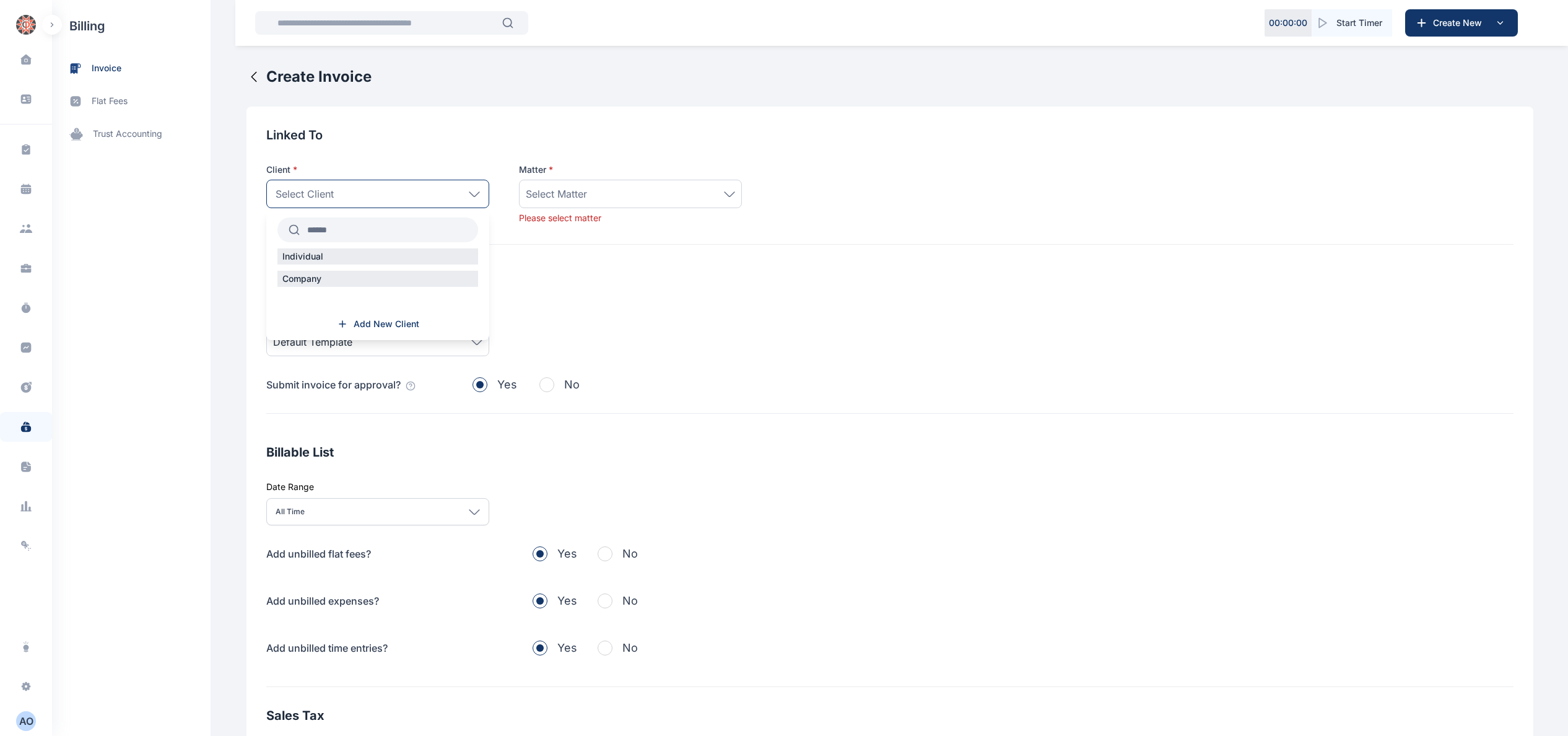
click at [393, 224] on input "text" at bounding box center [389, 230] width 178 height 23
type input "*****"
click at [380, 279] on label "[PERSON_NAME] Juwah" at bounding box center [378, 279] width 223 height 13
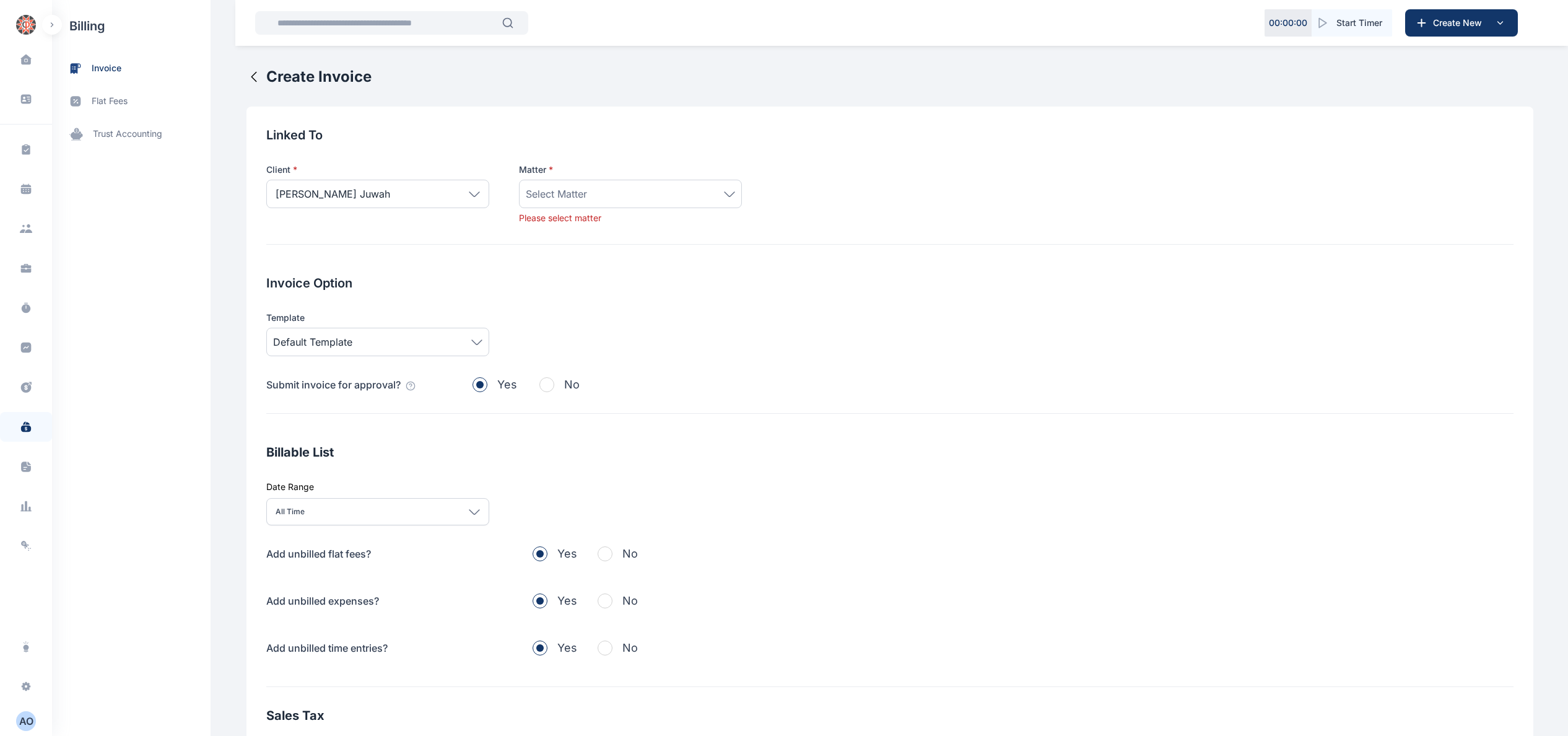
drag, startPoint x: 725, startPoint y: 196, endPoint x: 719, endPoint y: 208, distance: 13.4
click at [725, 195] on icon at bounding box center [729, 194] width 11 height 5
click at [651, 367] on div "Sale Of Property At A17 (Now A31) Admiralty Boulevard, Admiralty Homes Estate, …" at bounding box center [630, 295] width 223 height 162
click at [724, 196] on icon at bounding box center [729, 194] width 11 height 5
click at [640, 360] on span "Create New Matter" at bounding box center [639, 360] width 78 height 13
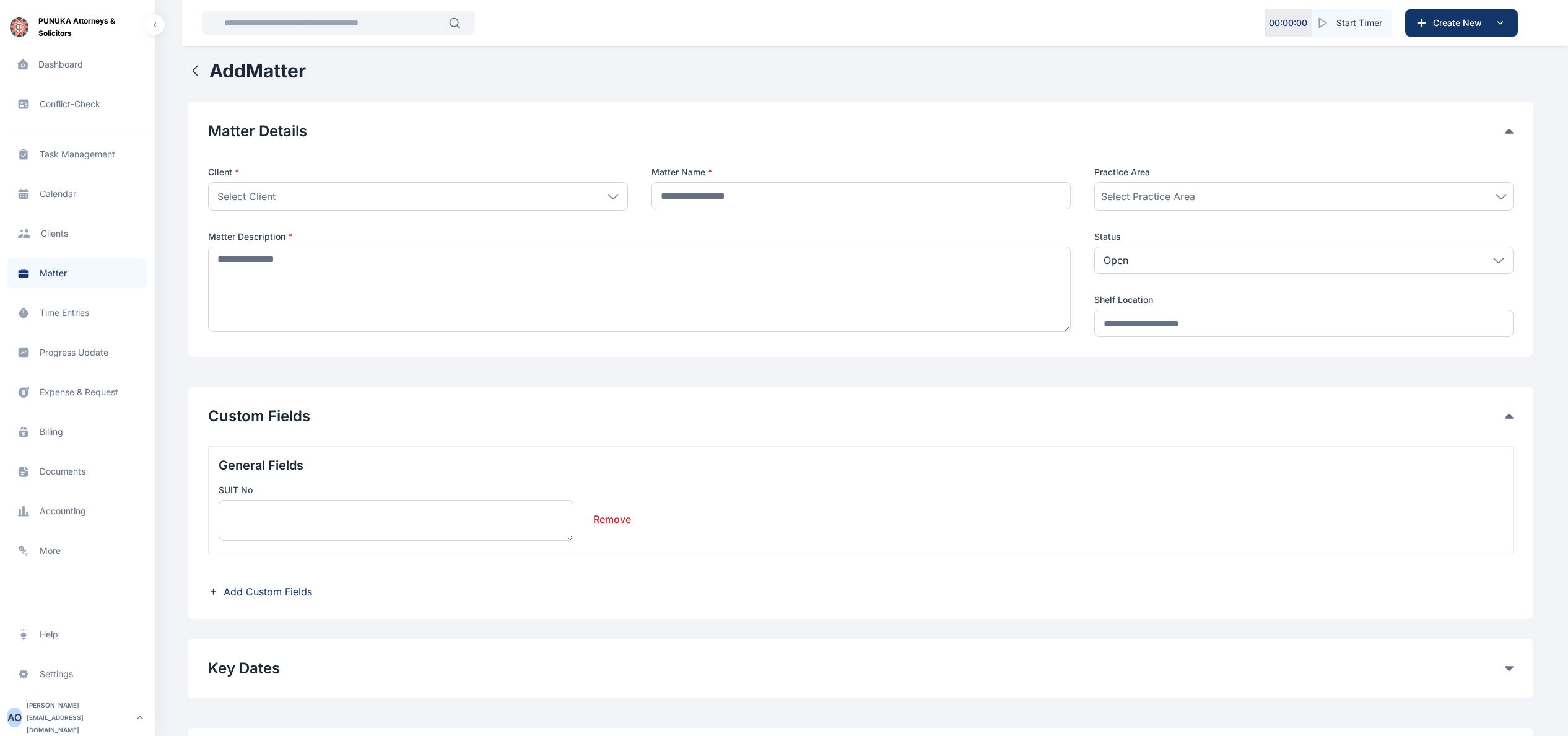
click at [562, 195] on div "Select Client" at bounding box center [417, 196] width 419 height 29
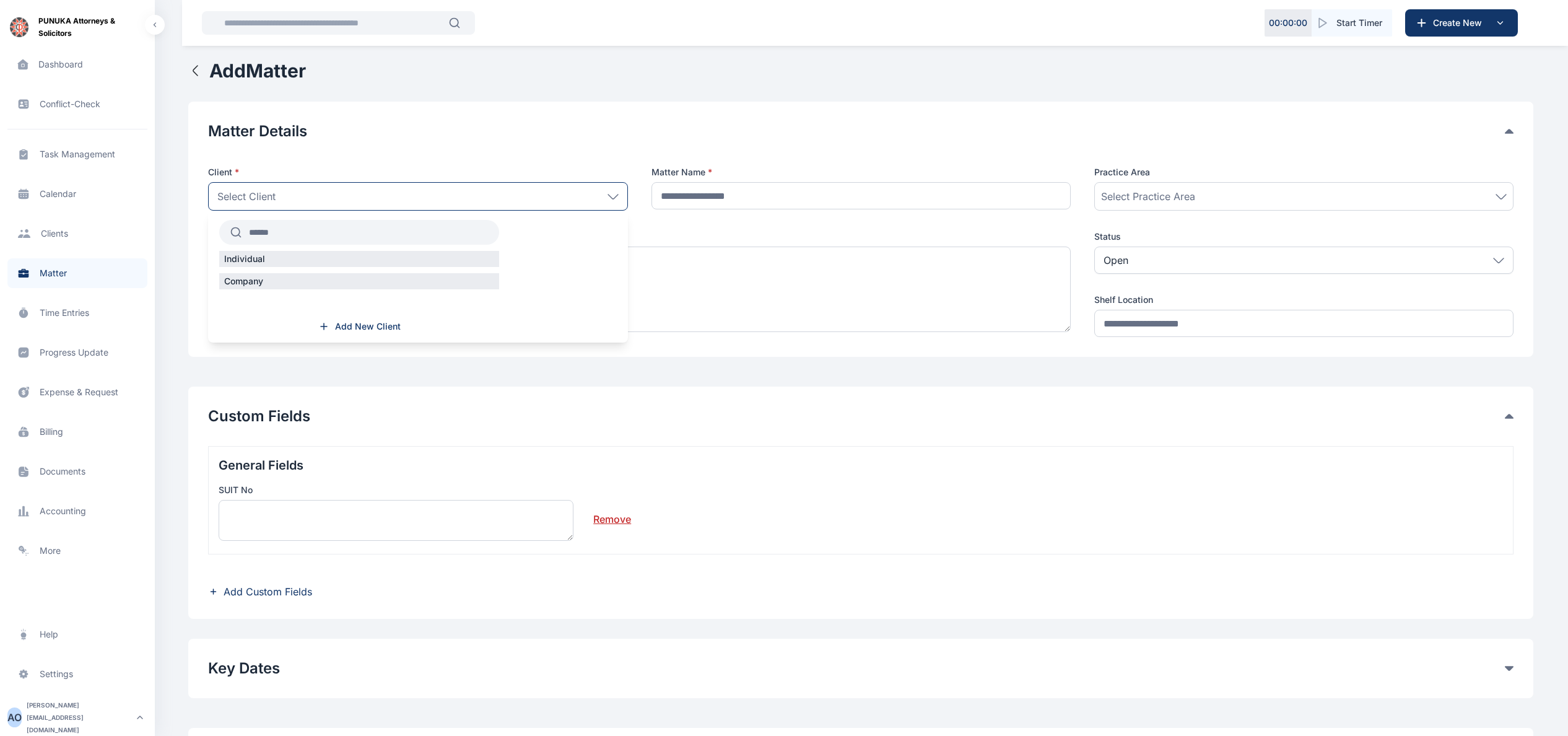
click at [439, 243] on input "text" at bounding box center [370, 233] width 258 height 23
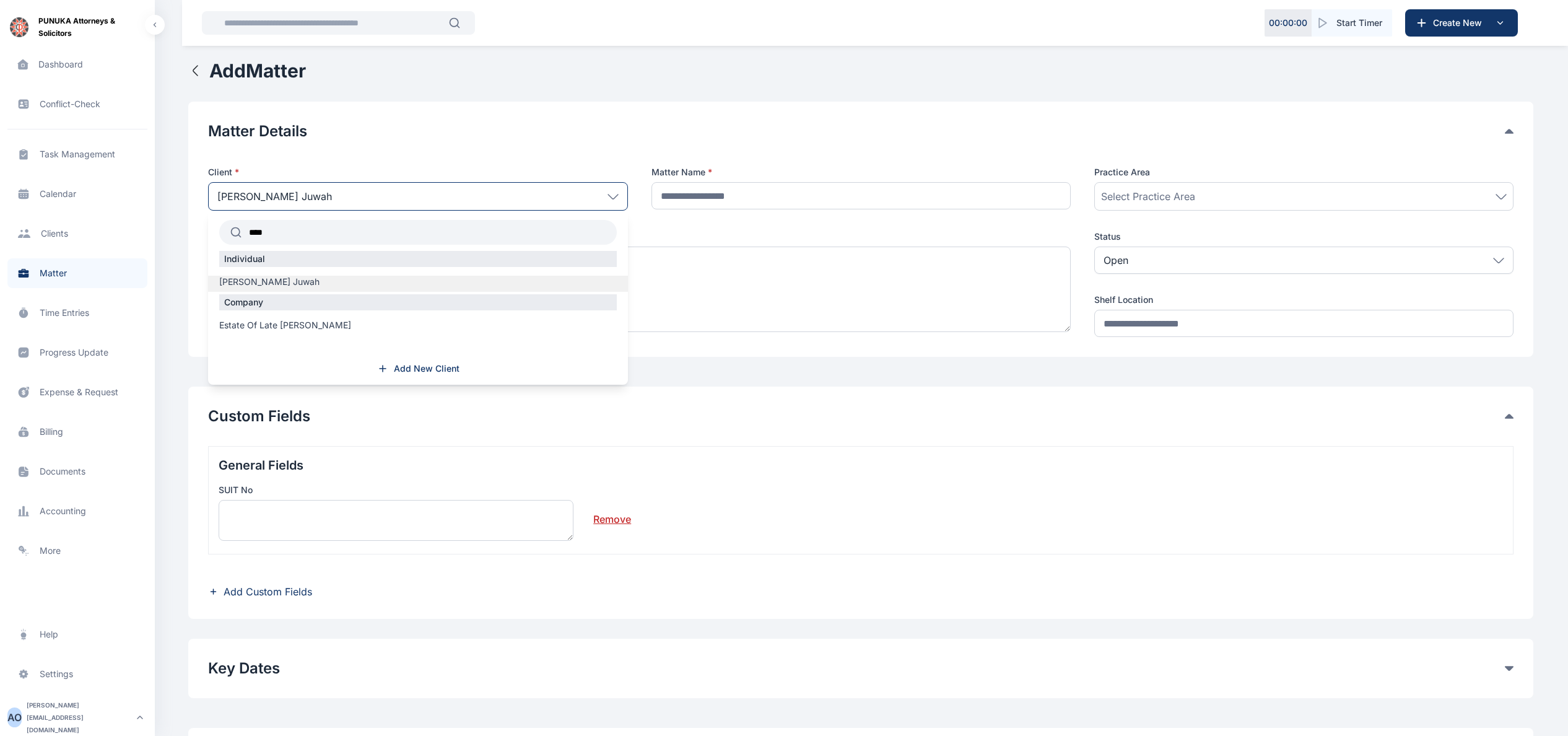
type input "****"
click at [376, 281] on label "[PERSON_NAME] Juwah" at bounding box center [417, 282] width 419 height 13
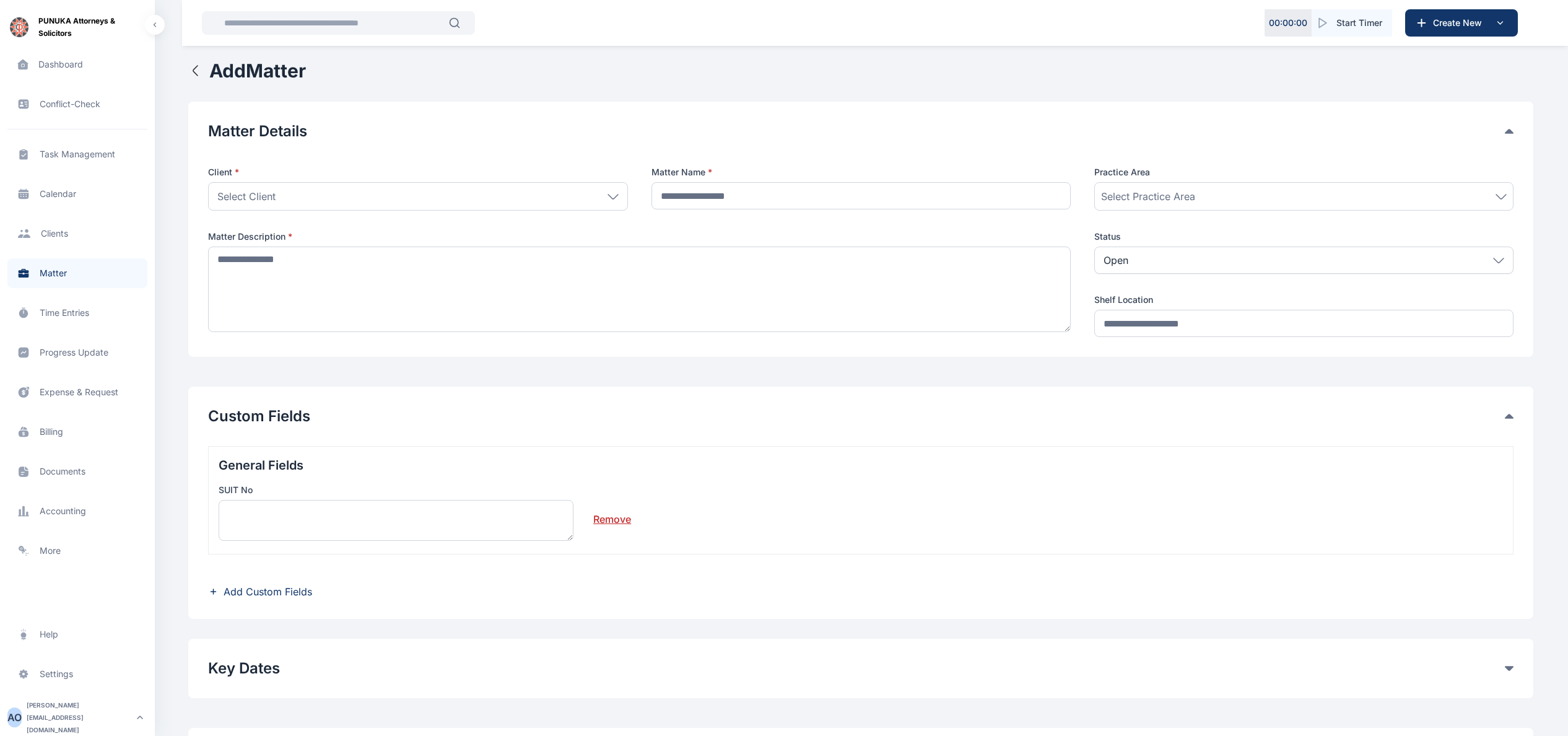
click at [508, 193] on div "Select Client" at bounding box center [417, 196] width 419 height 29
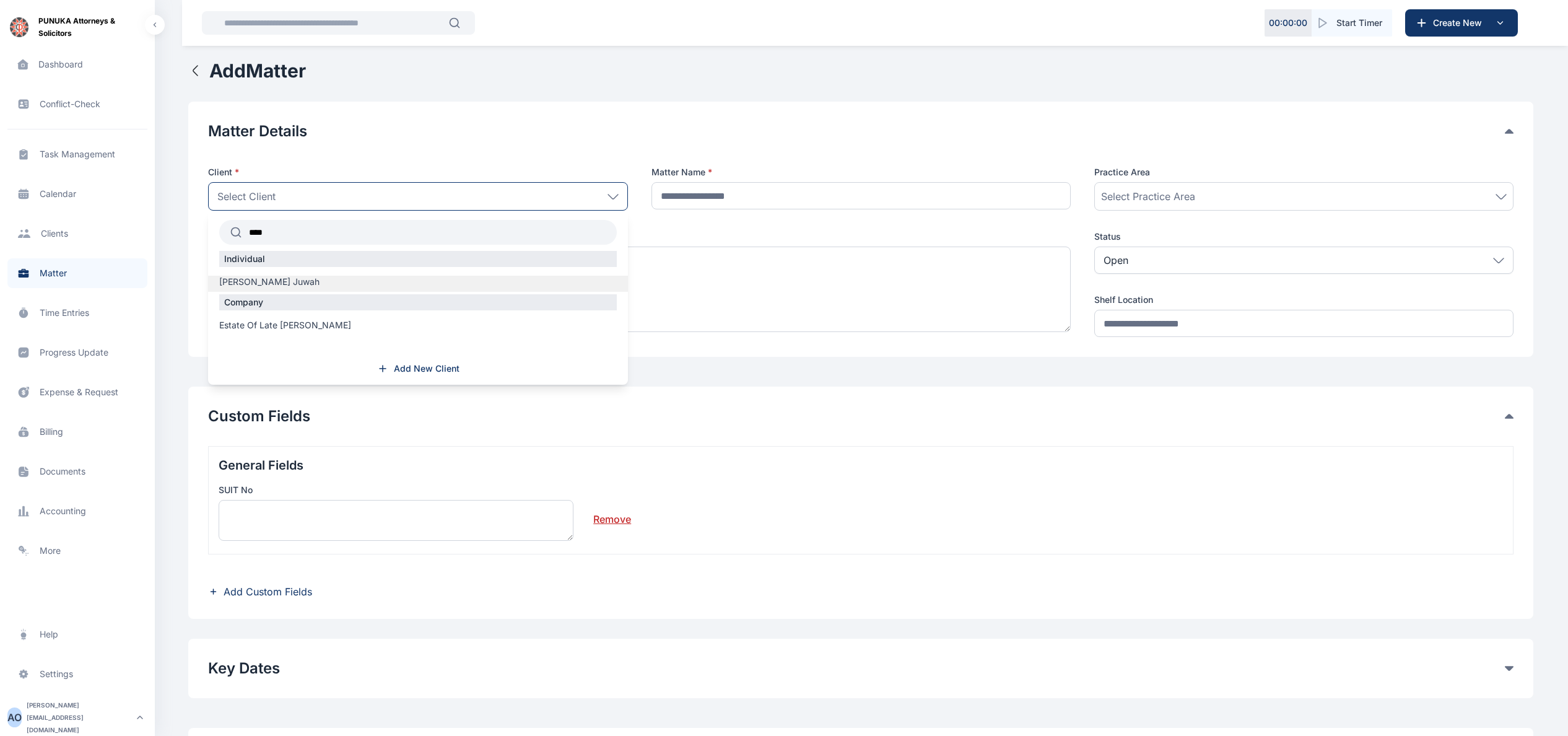
click at [376, 283] on label "[PERSON_NAME] Juwah" at bounding box center [417, 282] width 419 height 13
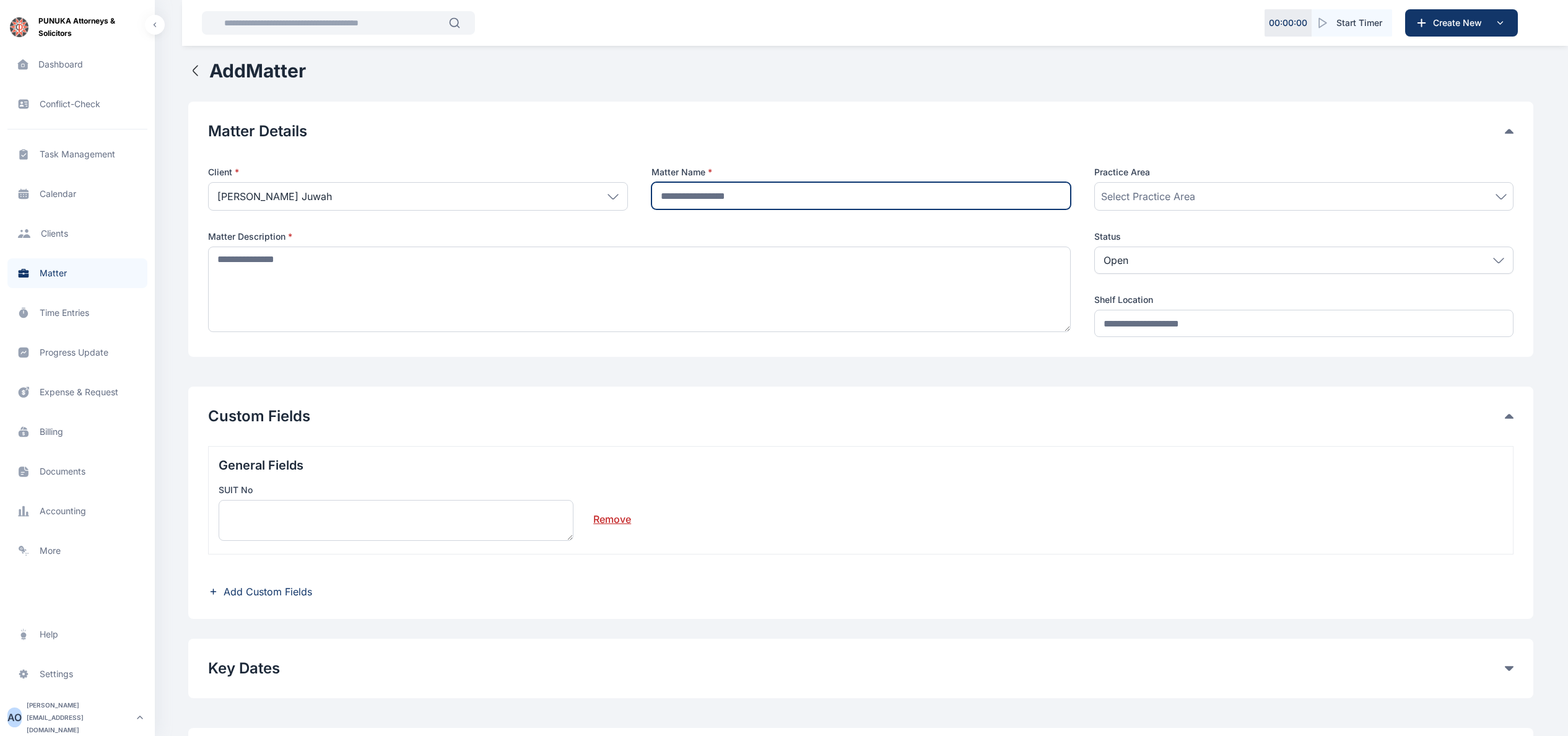
click at [819, 208] on input "text" at bounding box center [861, 195] width 419 height 27
type input "**********"
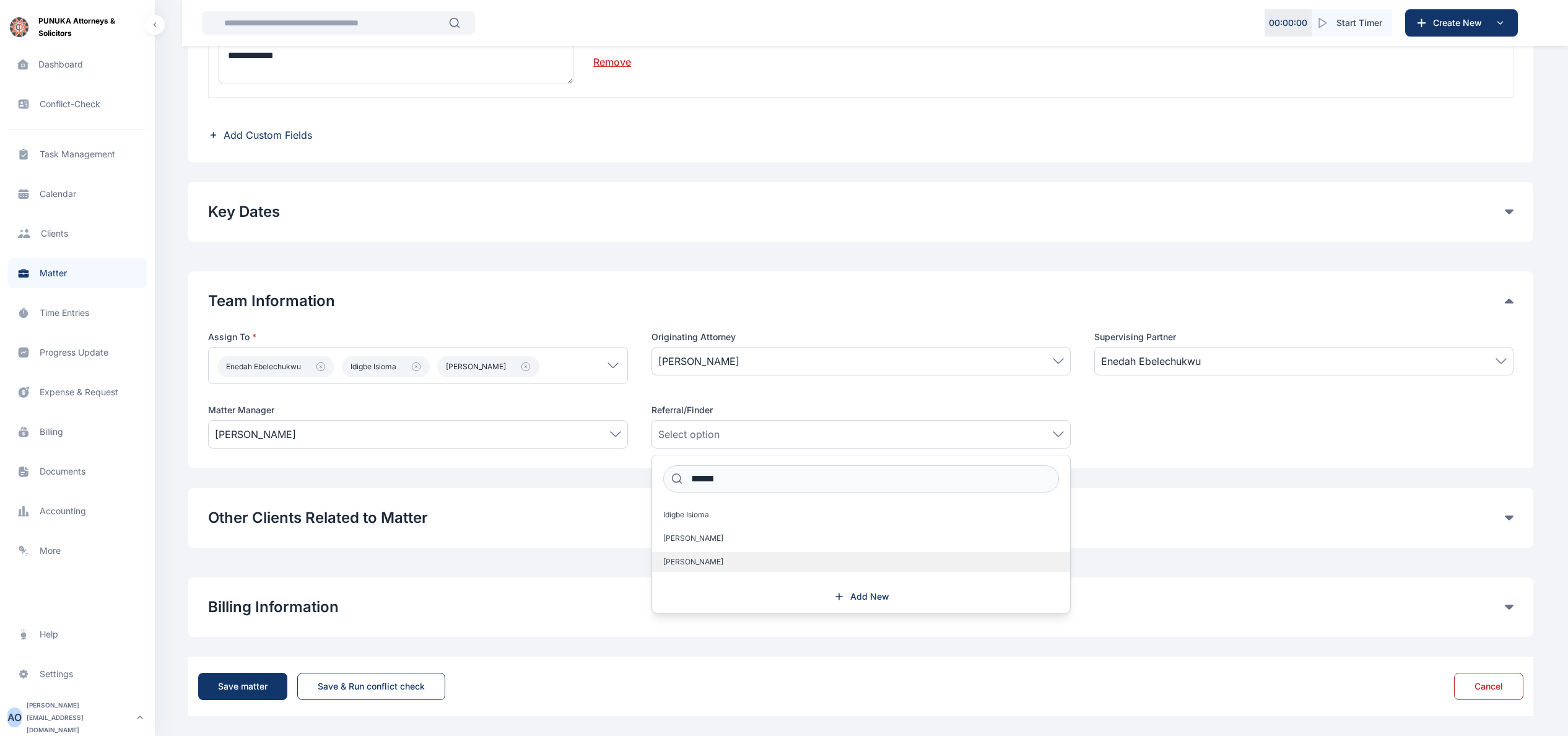
type input "******"
click at [763, 561] on label "[PERSON_NAME]" at bounding box center [861, 562] width 418 height 20
click at [1301, 566] on div "**********" at bounding box center [860, 159] width 1345 height 1114
click at [1502, 610] on button "Billing Information" at bounding box center [856, 607] width 1297 height 20
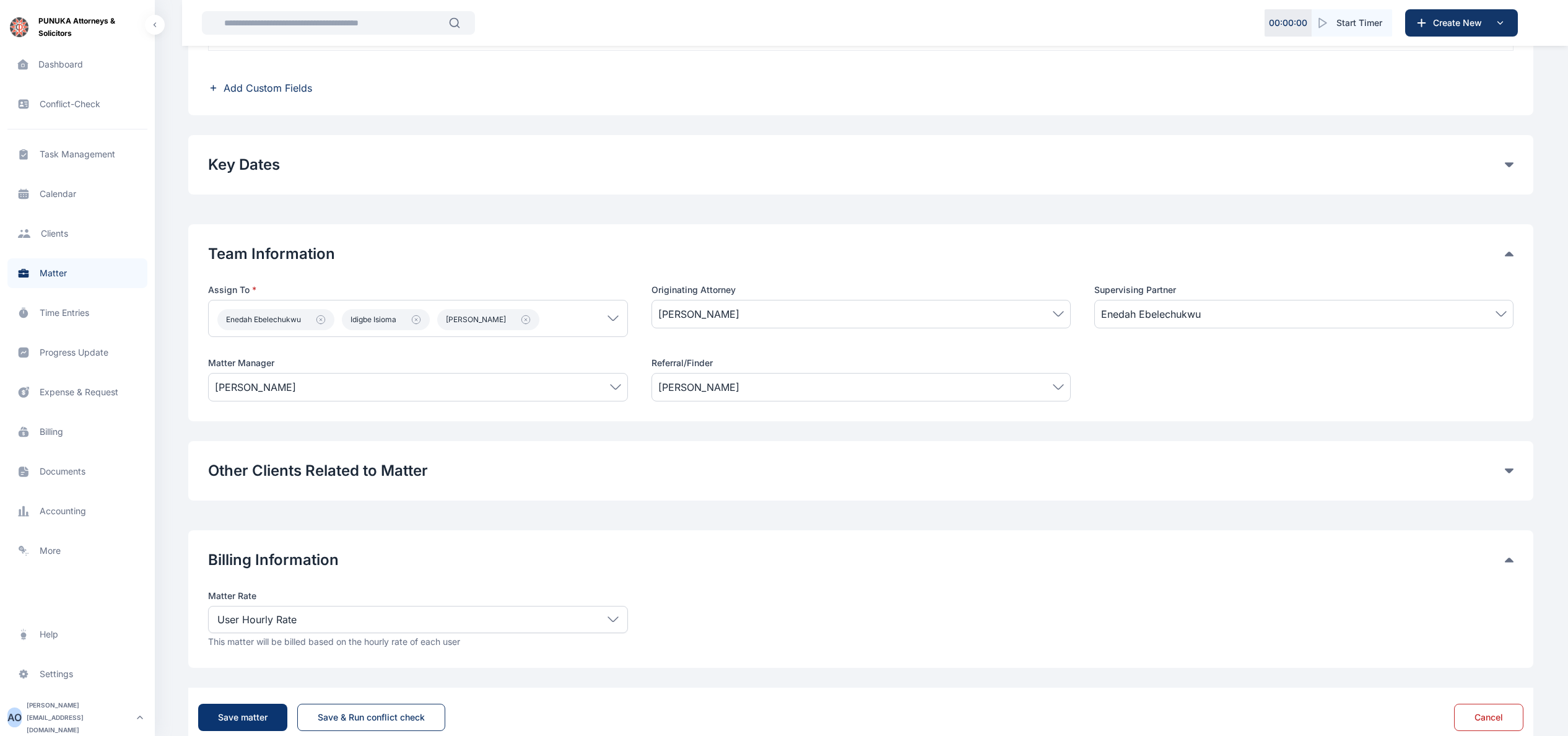
scroll to position [537, 0]
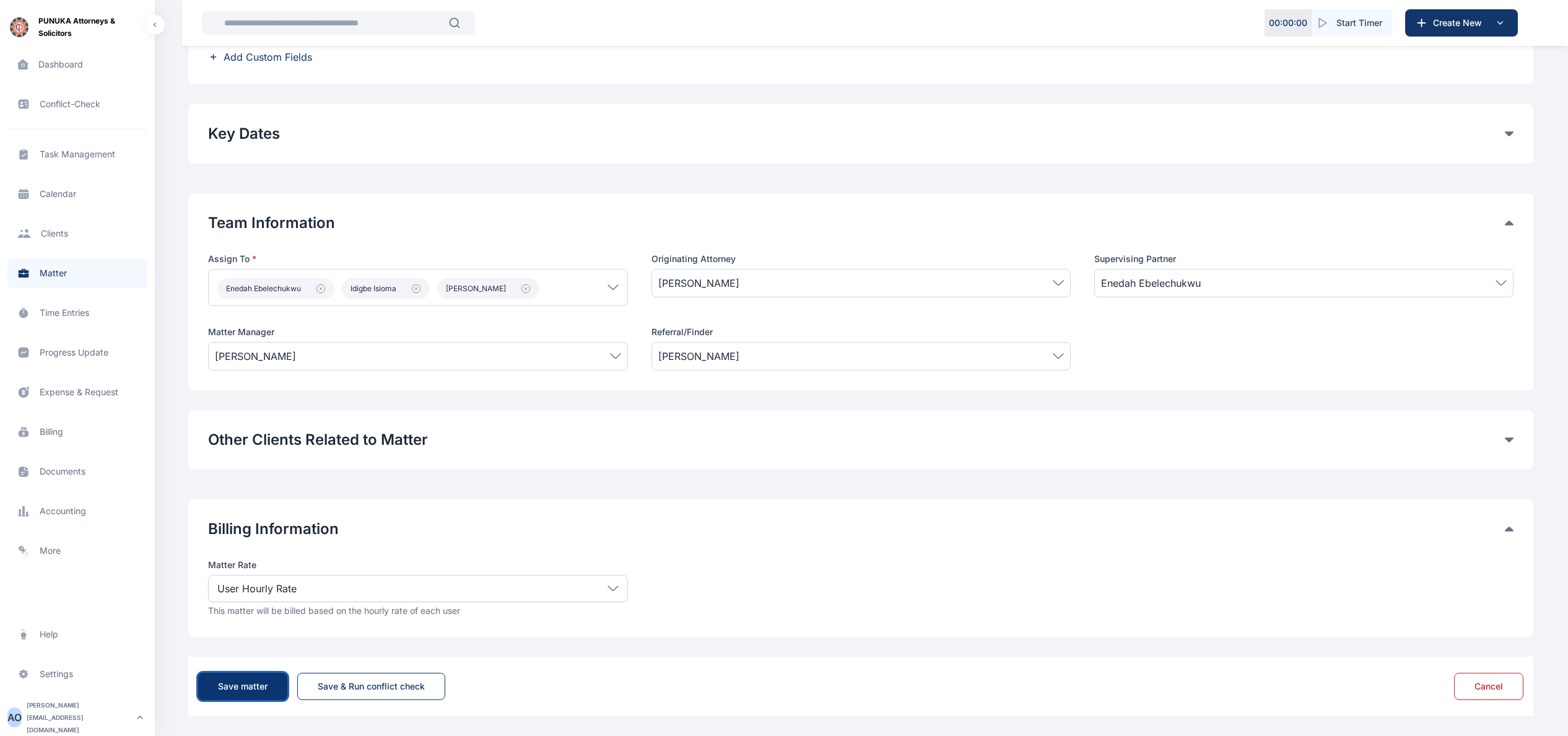
click at [233, 697] on button "Save matter" at bounding box center [243, 686] width 89 height 27
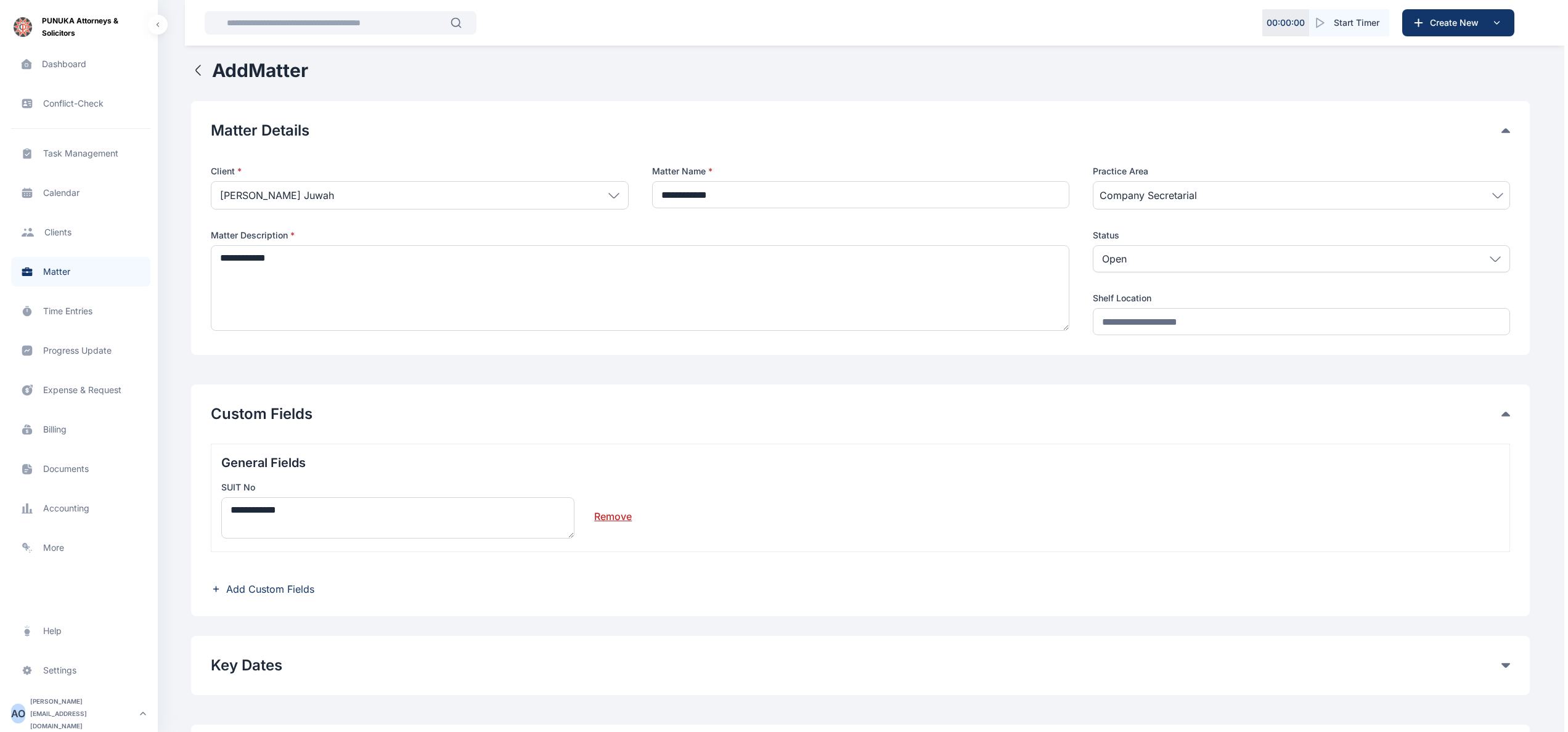
scroll to position [0, 0]
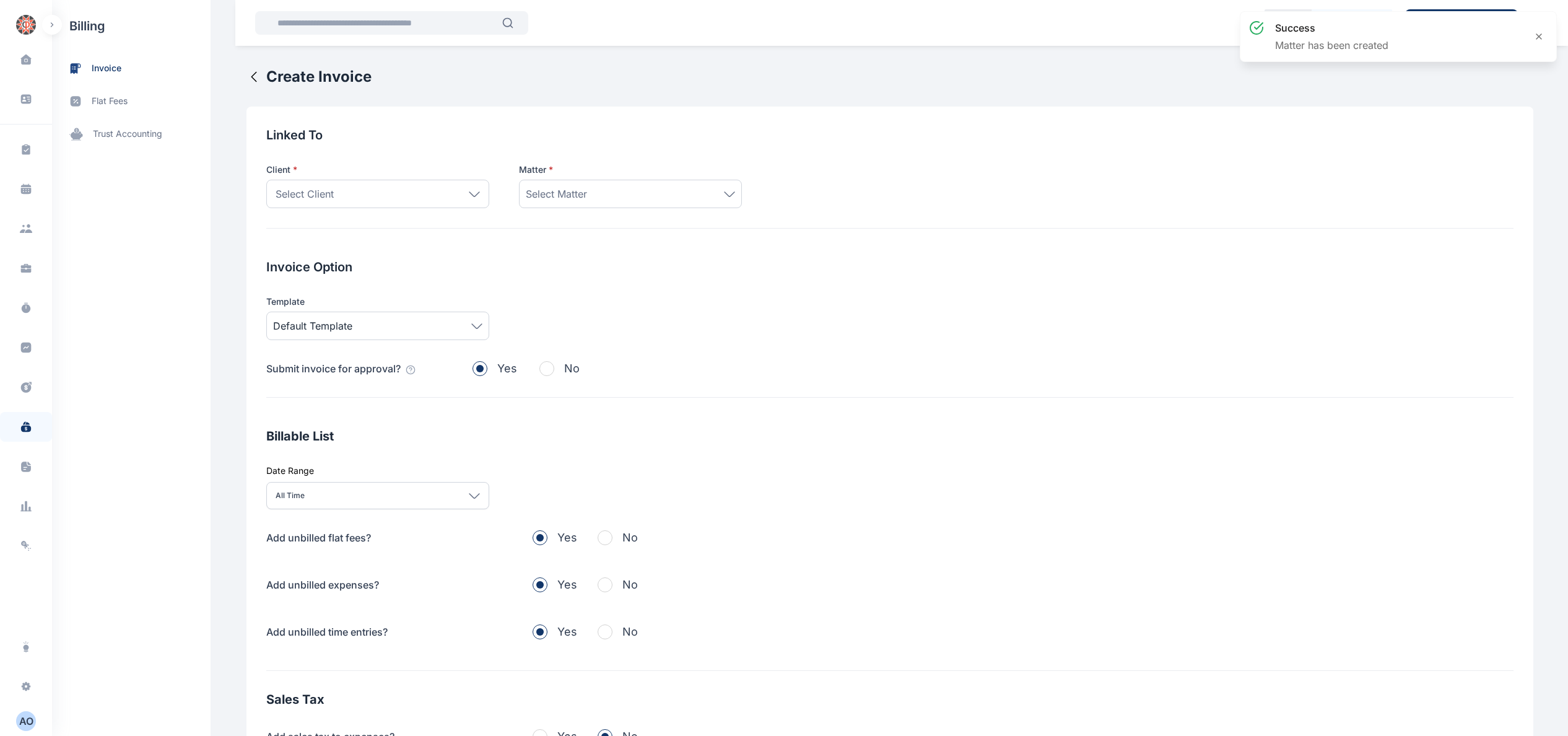
click at [699, 194] on div "Select Matter" at bounding box center [630, 193] width 209 height 15
click at [419, 189] on div "Select Client" at bounding box center [378, 193] width 223 height 29
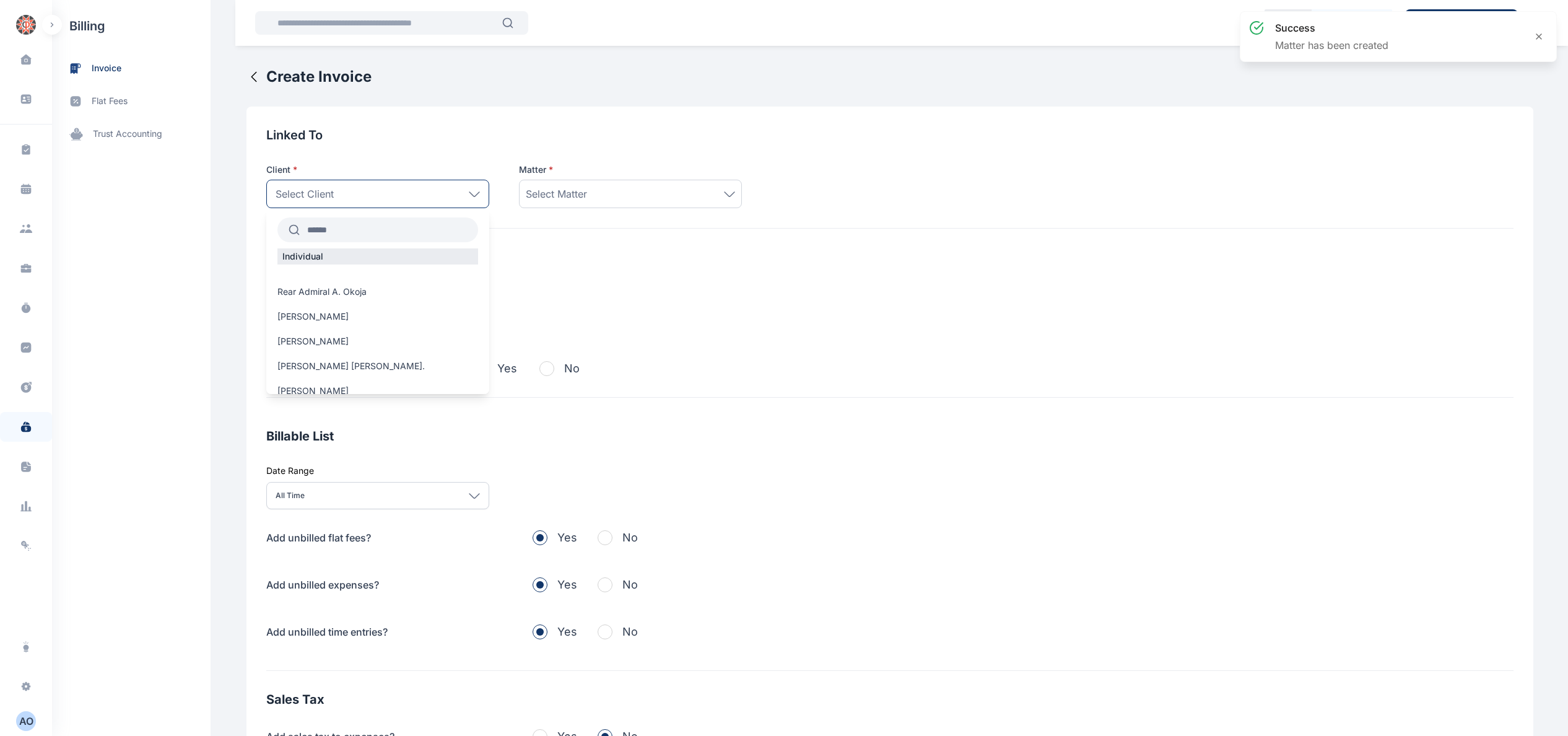
click at [403, 233] on input "text" at bounding box center [389, 230] width 178 height 23
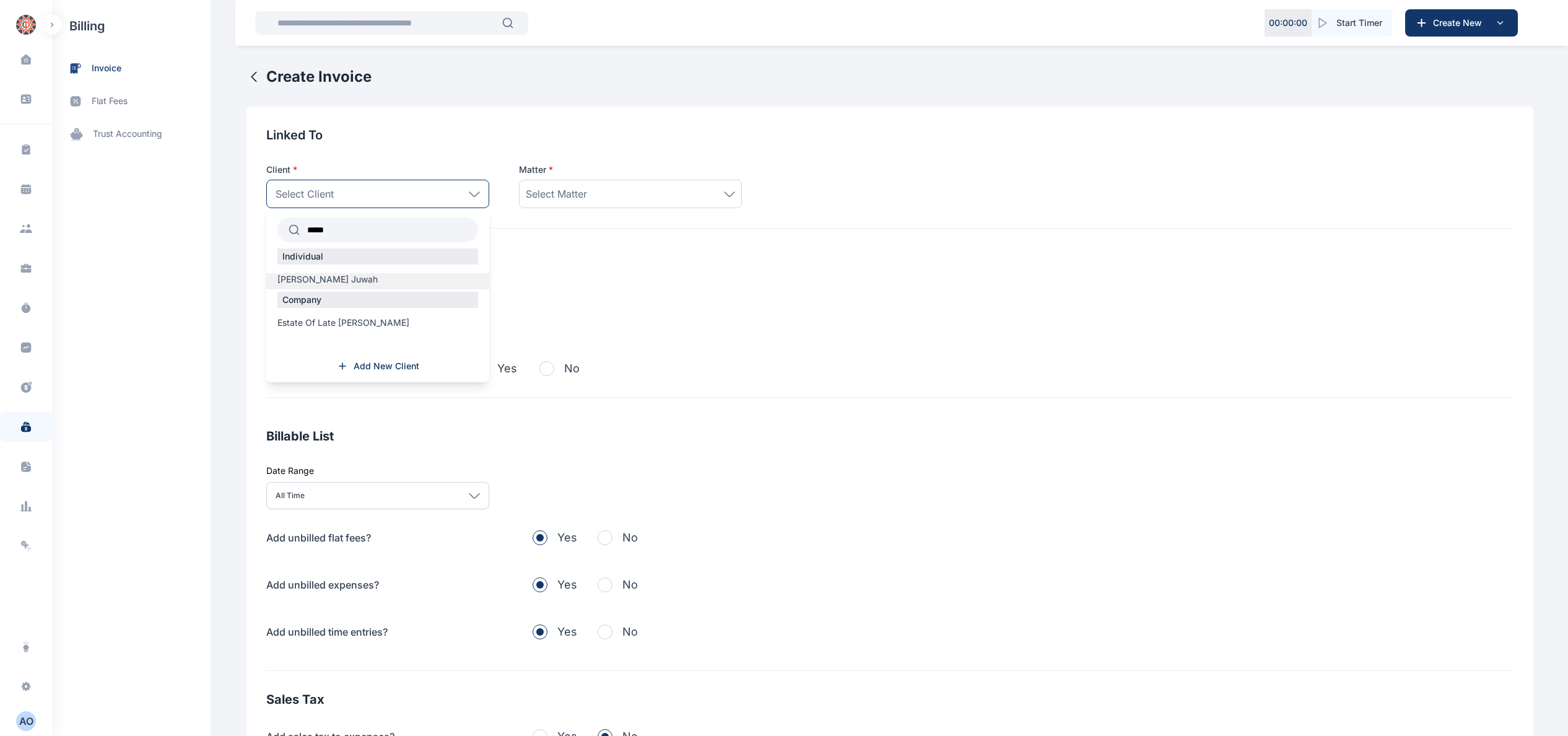
type input "*****"
click at [343, 281] on span "[PERSON_NAME] Juwah" at bounding box center [327, 279] width 100 height 13
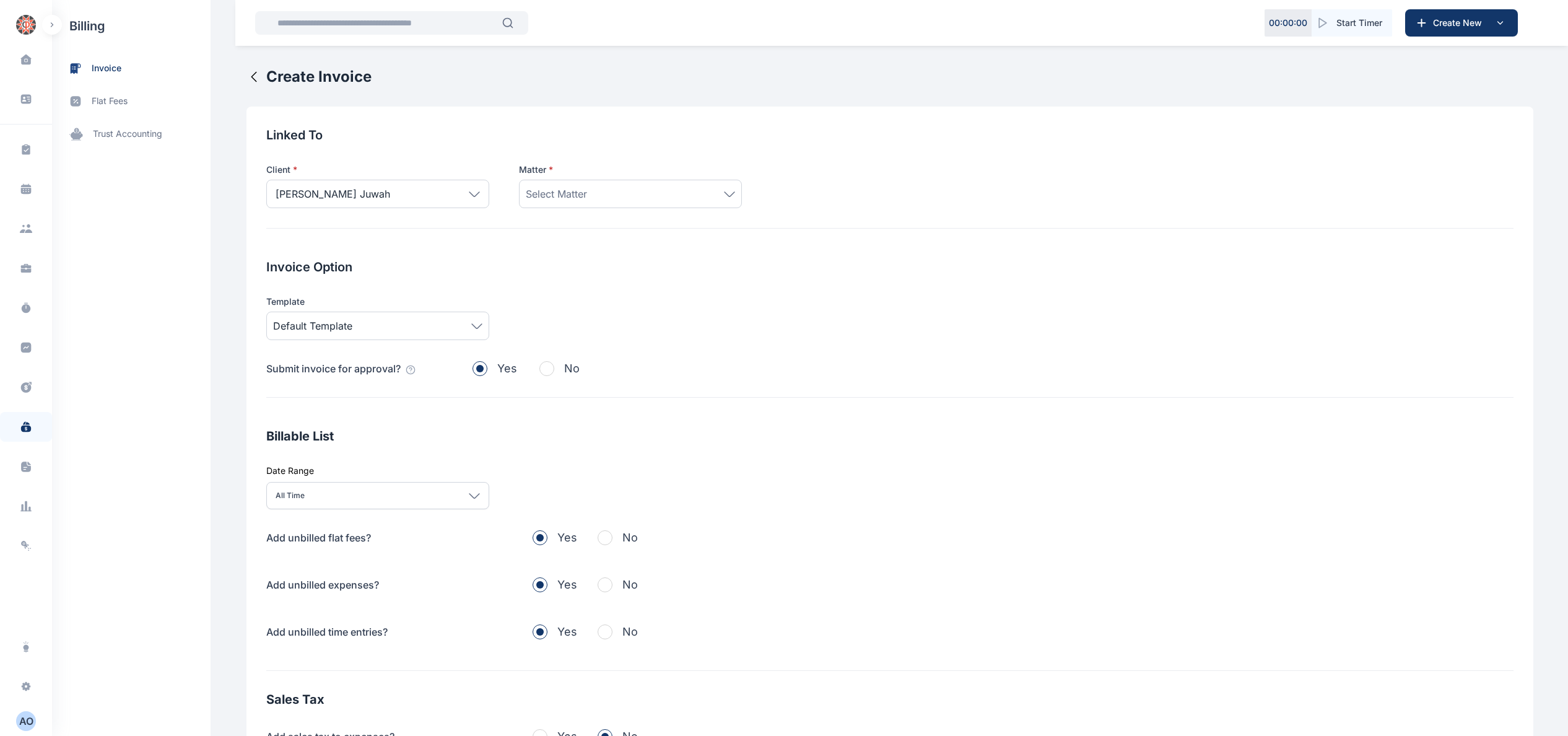
click at [647, 195] on div "Select Matter" at bounding box center [630, 193] width 209 height 15
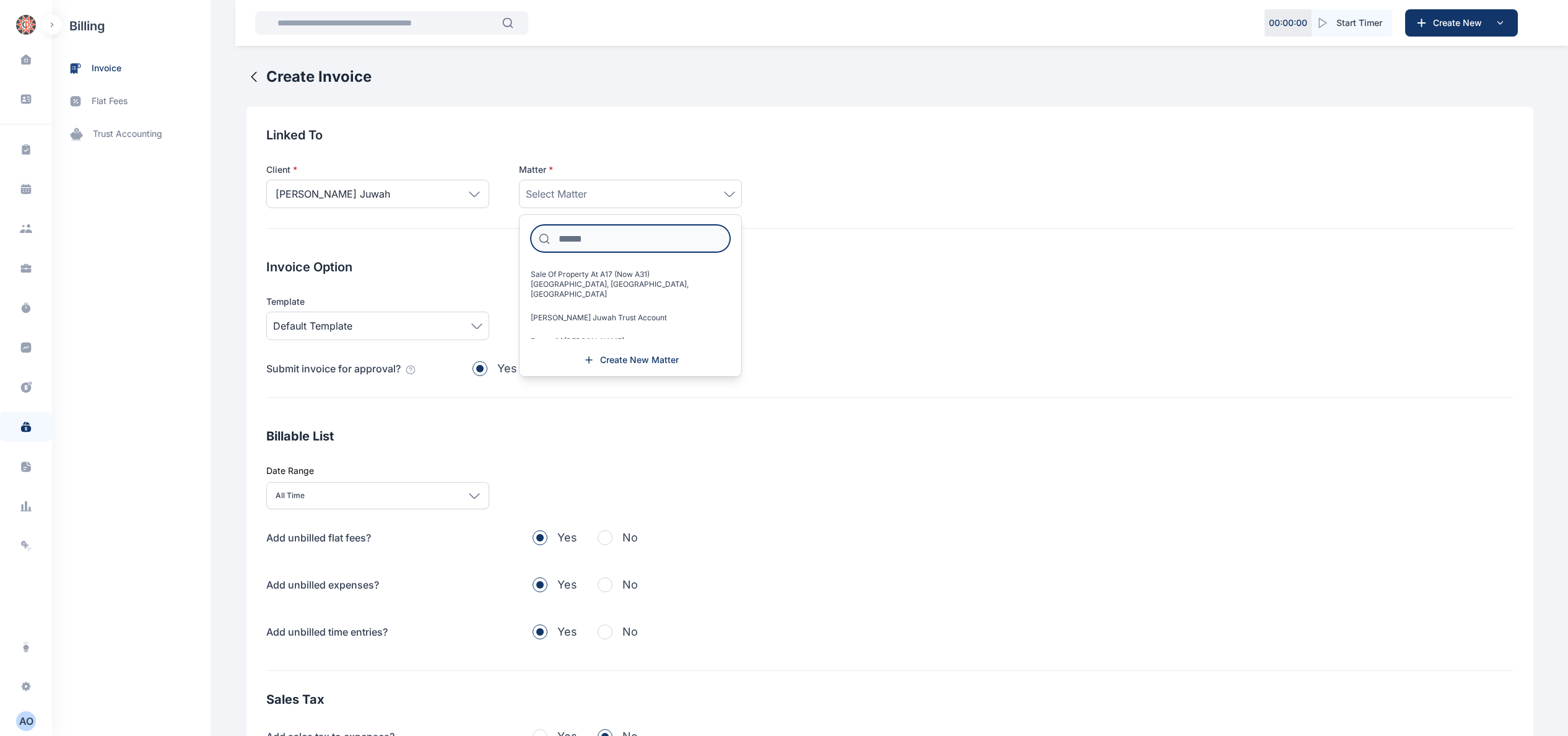
click at [633, 233] on input at bounding box center [630, 238] width 199 height 27
type input "*"
type input "***"
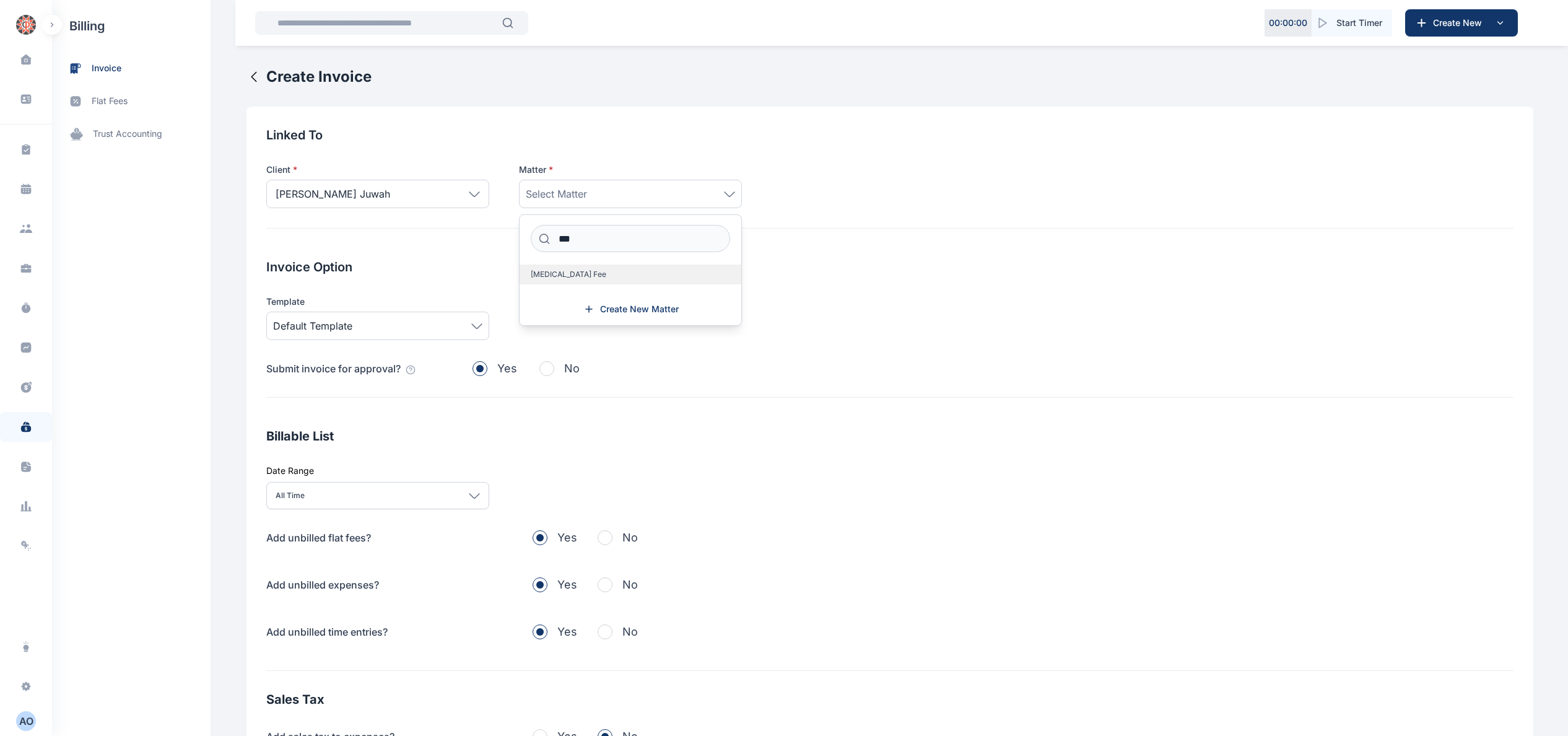
click at [600, 275] on label "[MEDICAL_DATA] Fee" at bounding box center [631, 275] width 222 height 20
click at [122, 62] on span "invoice" at bounding box center [131, 68] width 158 height 33
